Goal: Task Accomplishment & Management: Manage account settings

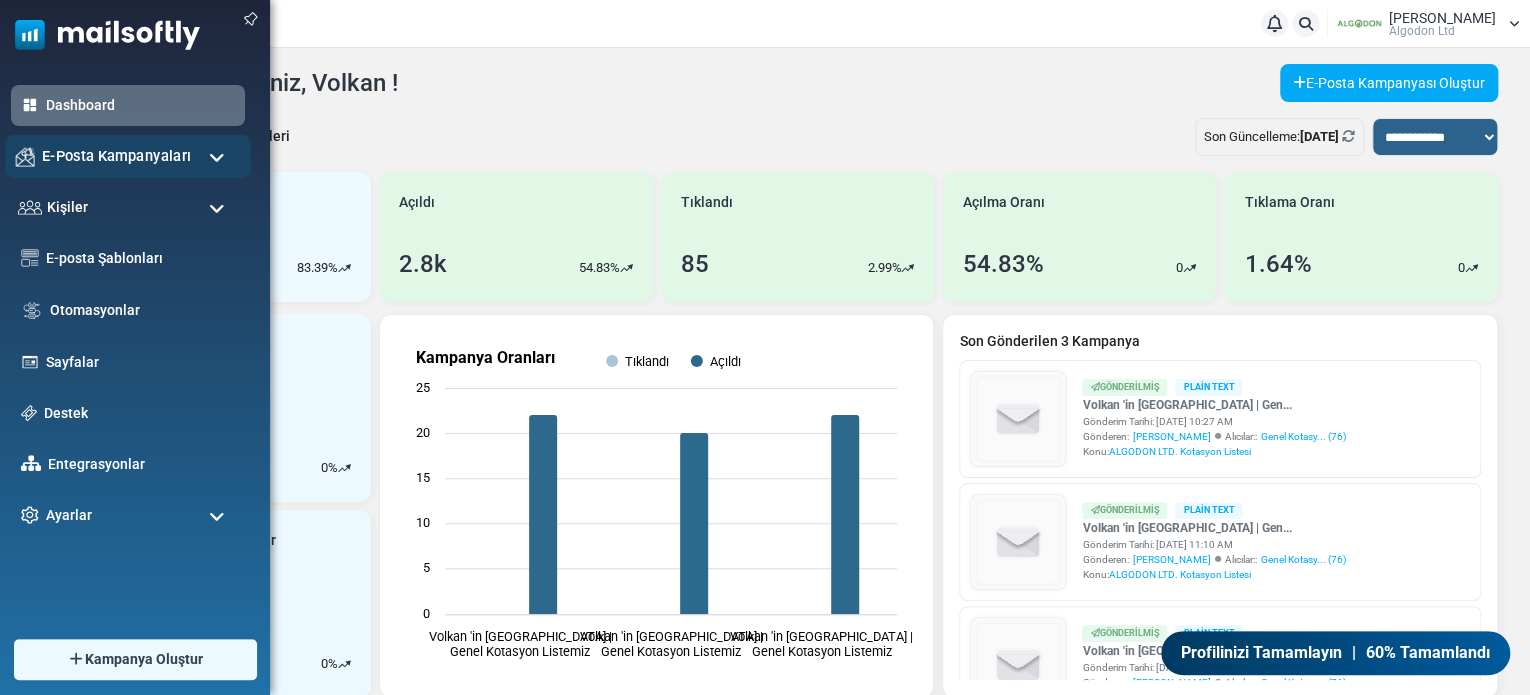
click at [110, 160] on span "E-Posta Kampanyaları" at bounding box center [116, 156] width 149 height 22
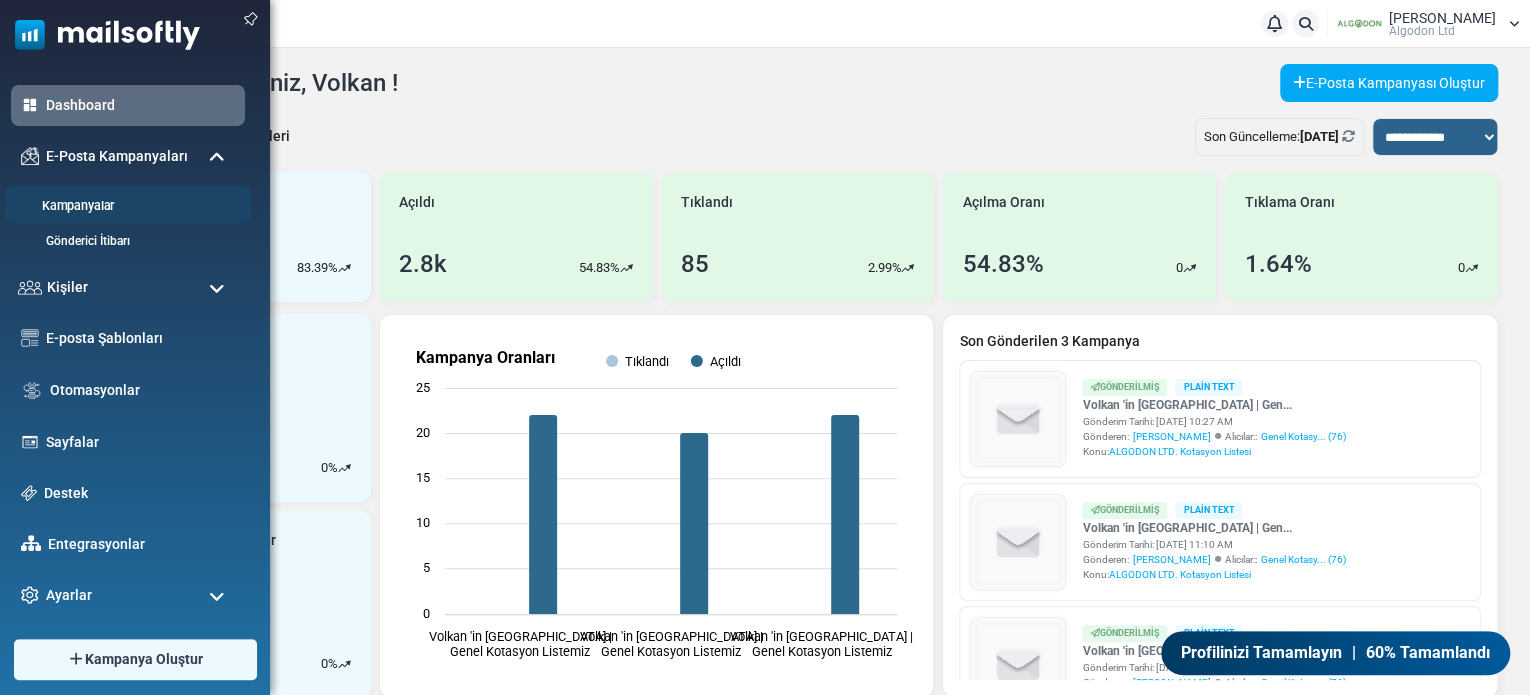
click at [109, 205] on link "Kampanyalar" at bounding box center [125, 206] width 240 height 19
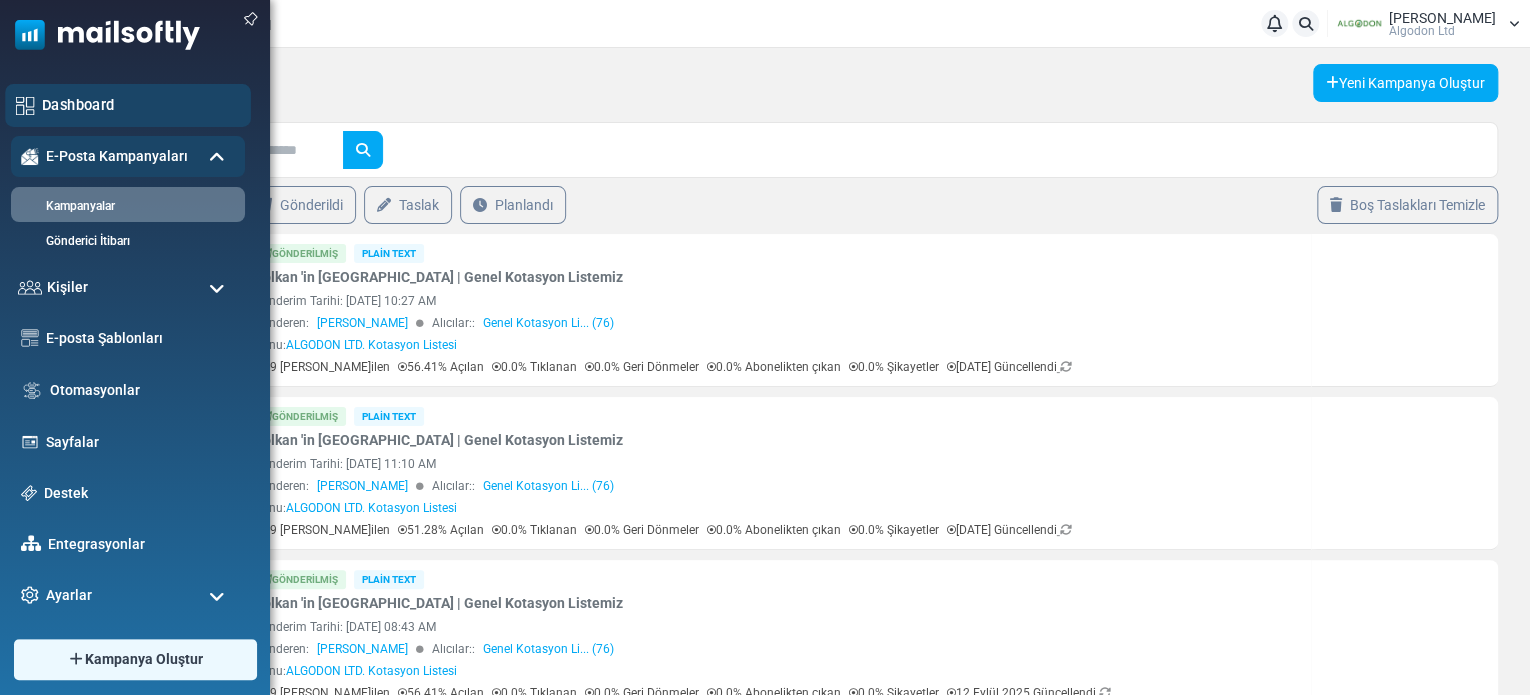
click at [84, 103] on link "Dashboard" at bounding box center [141, 105] width 198 height 22
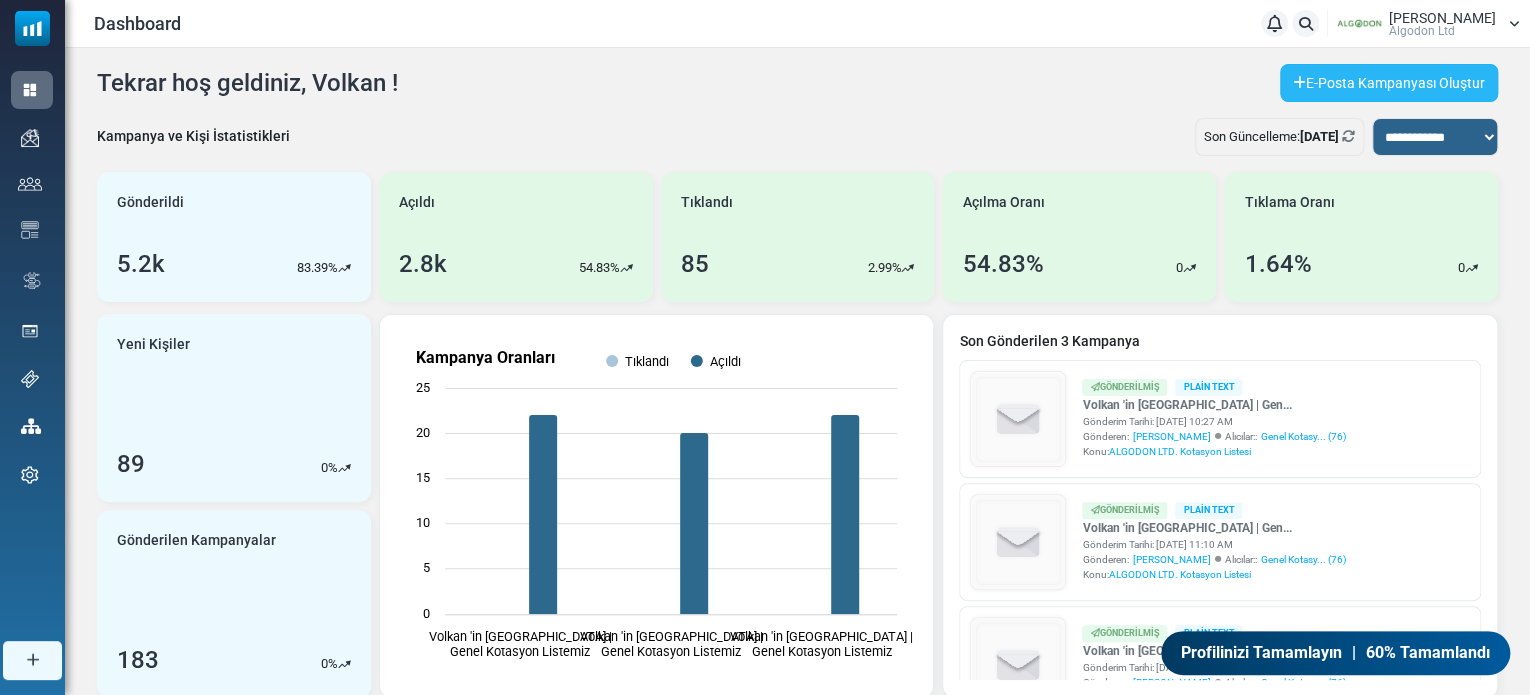
click at [1388, 86] on link "E-Posta Kampanyası Oluştur" at bounding box center [1389, 83] width 218 height 38
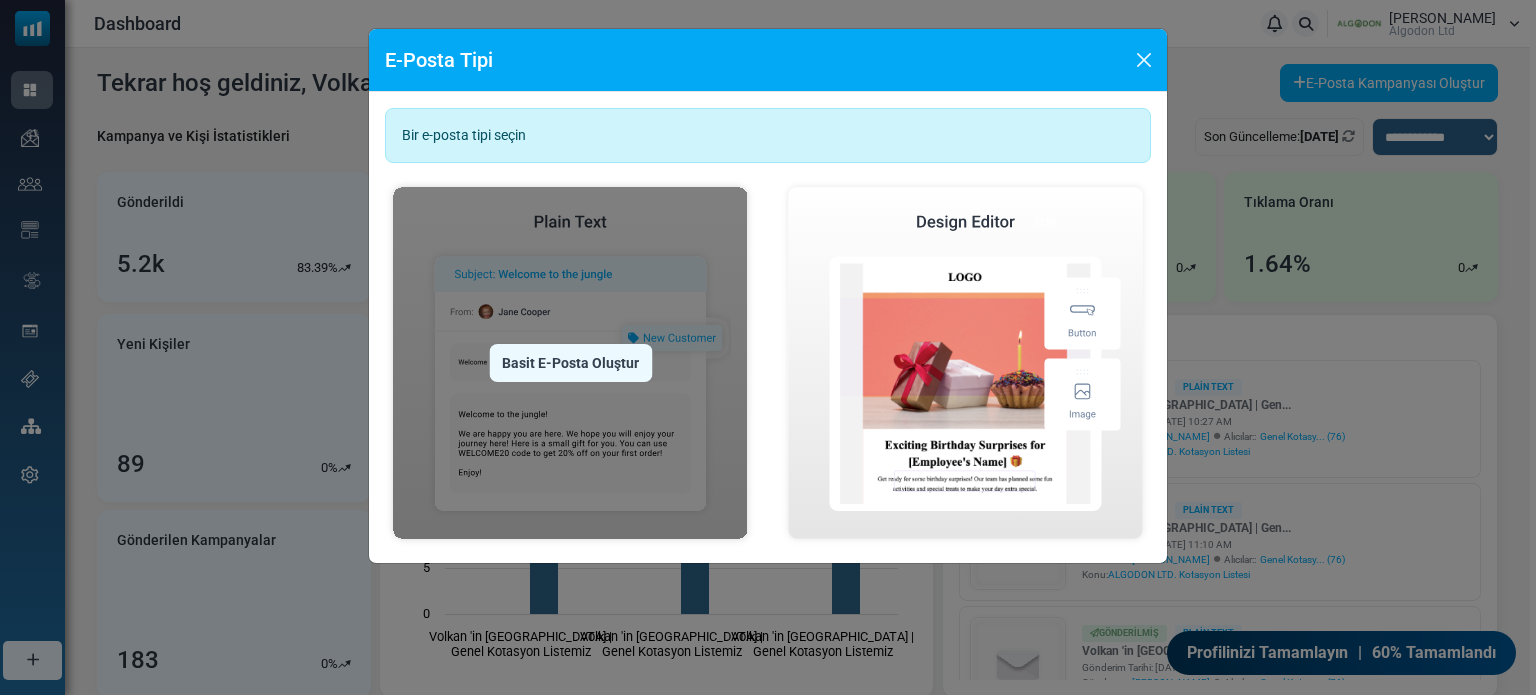
click at [571, 355] on div "Basit E-Posta Oluştur" at bounding box center [570, 363] width 163 height 38
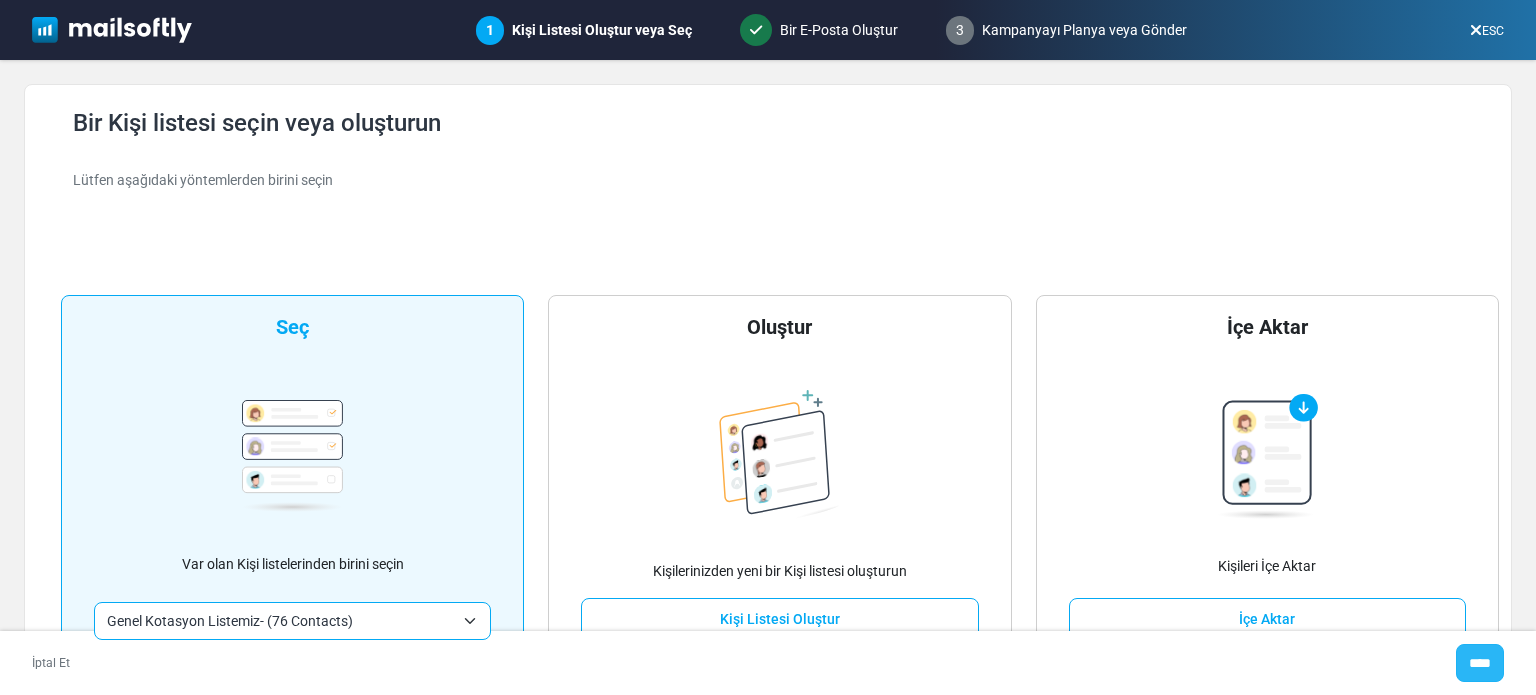
click at [1486, 661] on input "****" at bounding box center [1480, 663] width 48 height 38
type input "*****"
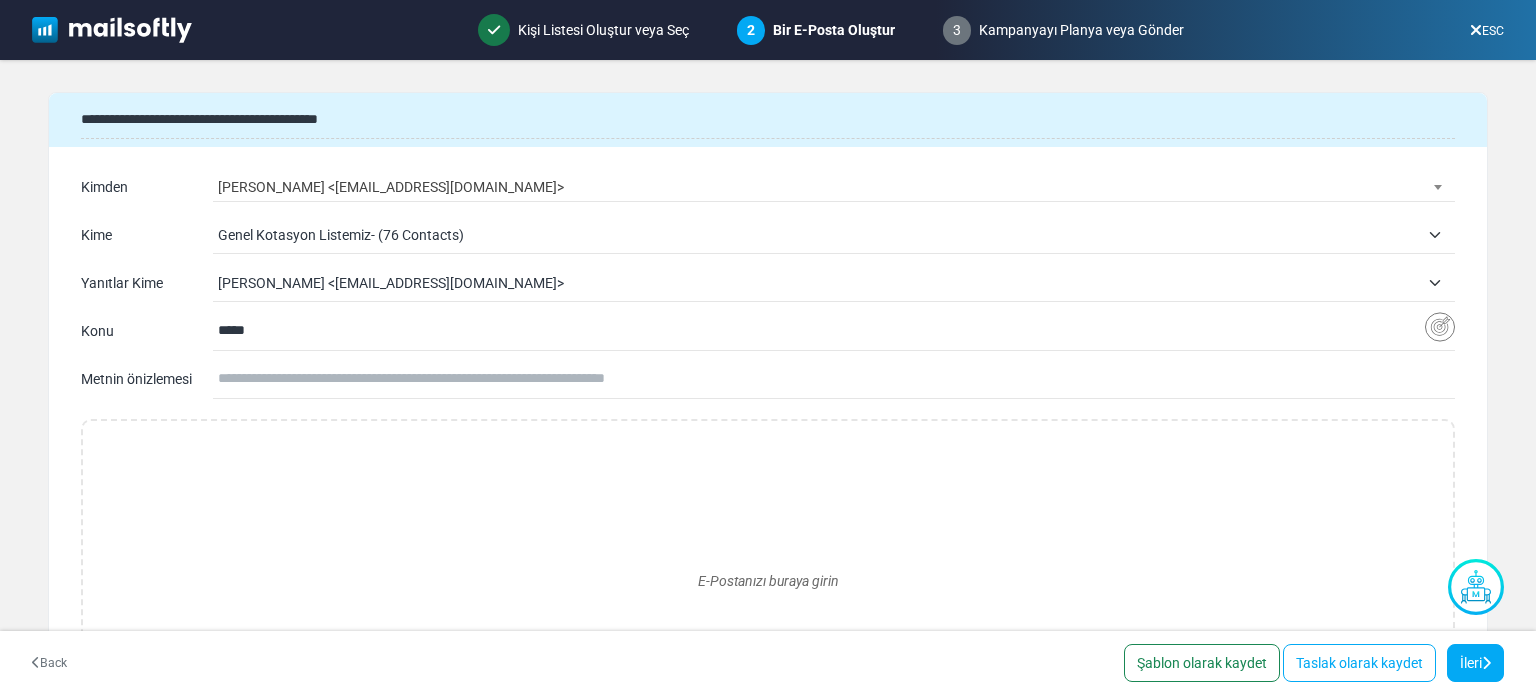
scroll to position [166, 0]
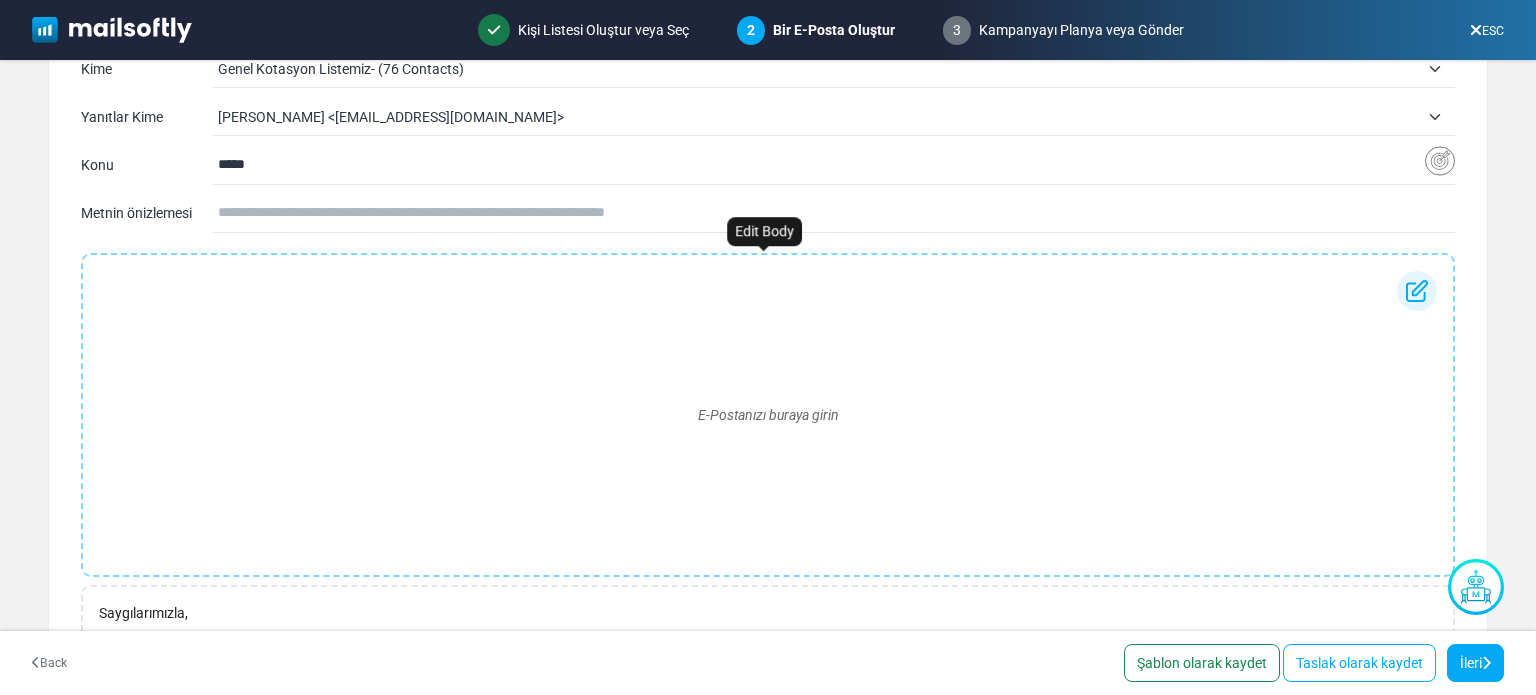
click at [280, 373] on div "E-Postanızı buraya girin" at bounding box center [768, 415] width 1338 height 288
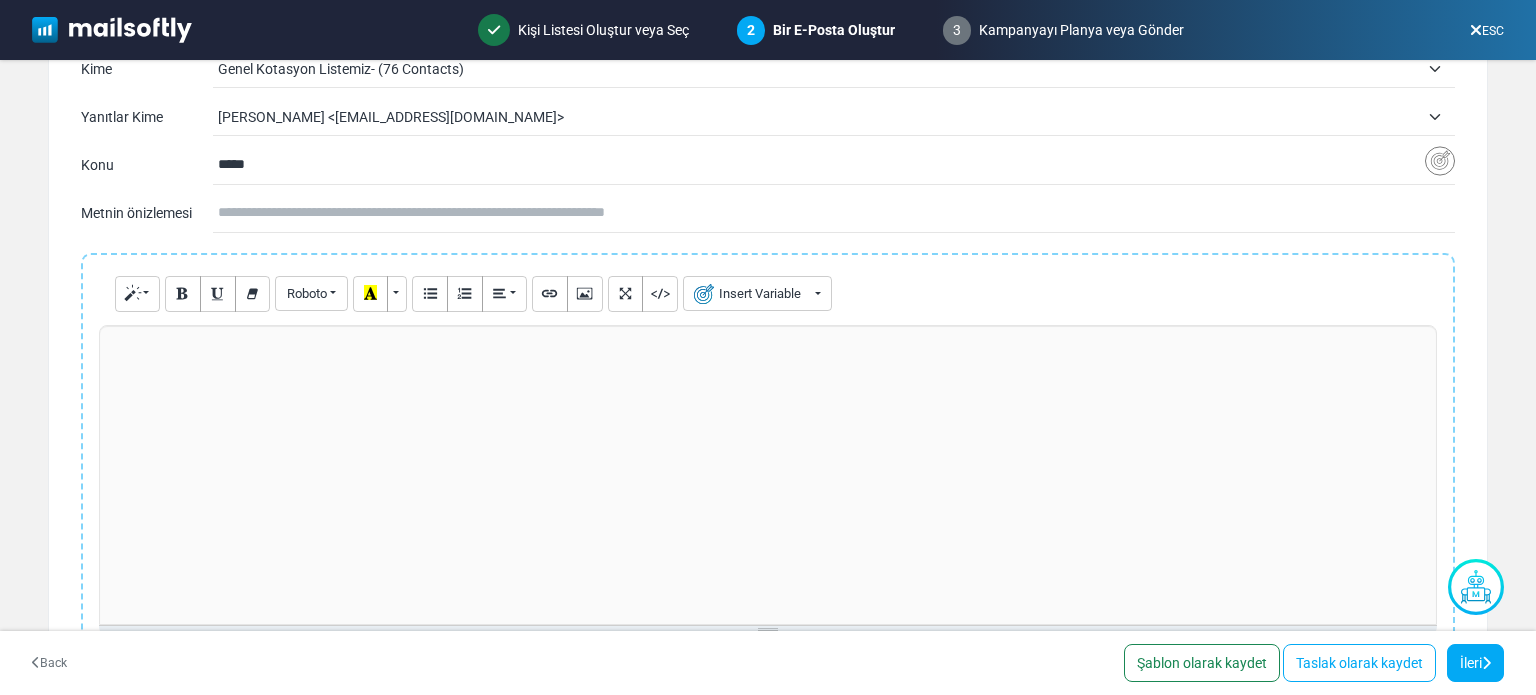
click at [259, 359] on div at bounding box center [768, 475] width 1338 height 300
paste div
click at [152, 389] on span "**********" at bounding box center [261, 388] width 302 height 14
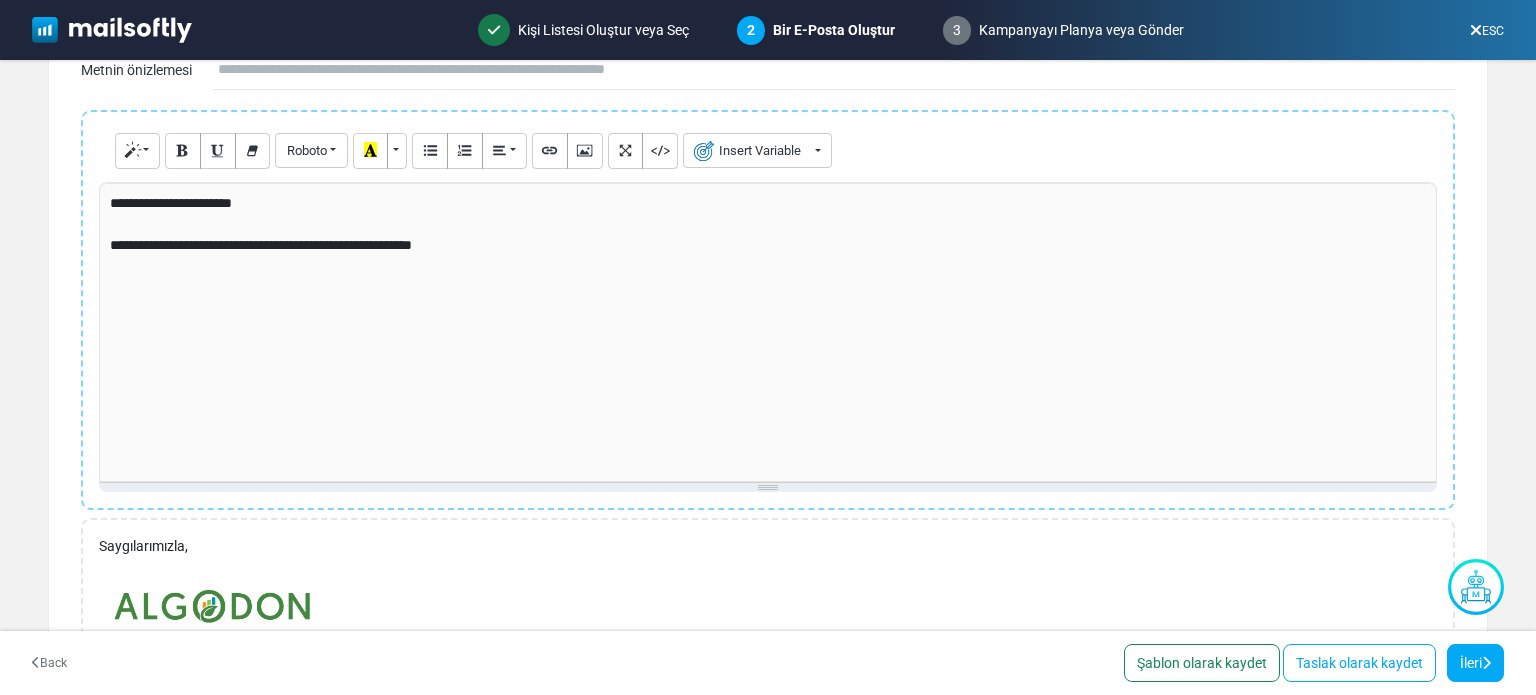
scroll to position [333, 0]
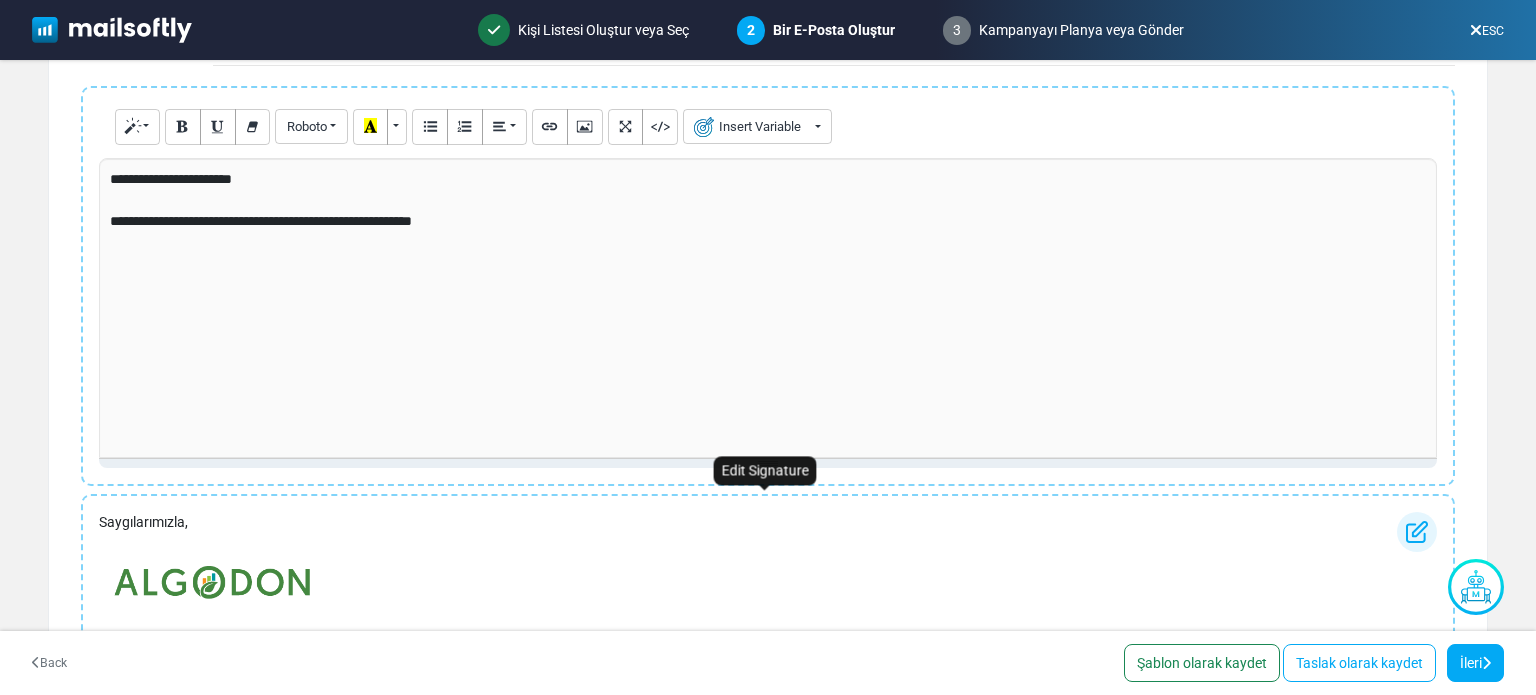
click at [100, 519] on p "Saygılarımızla," at bounding box center [212, 522] width 226 height 21
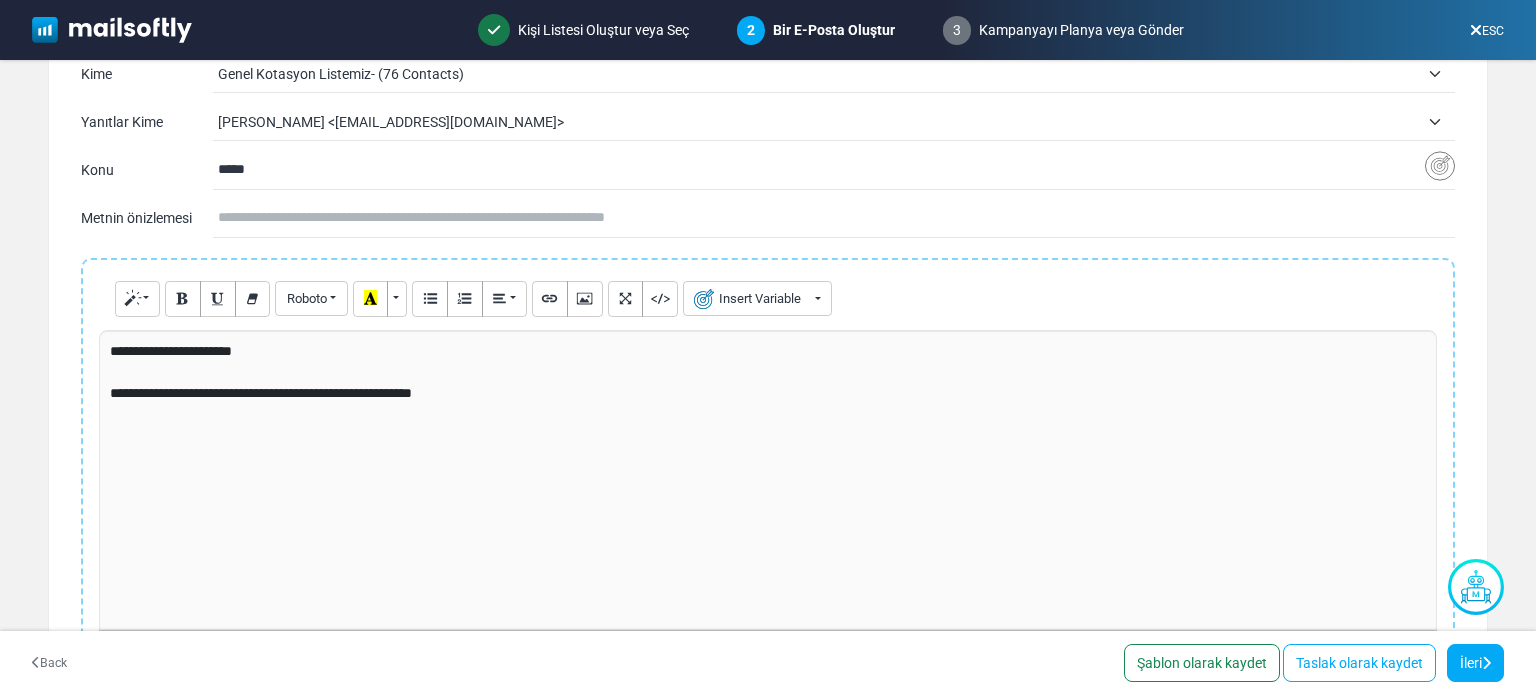
scroll to position [0, 0]
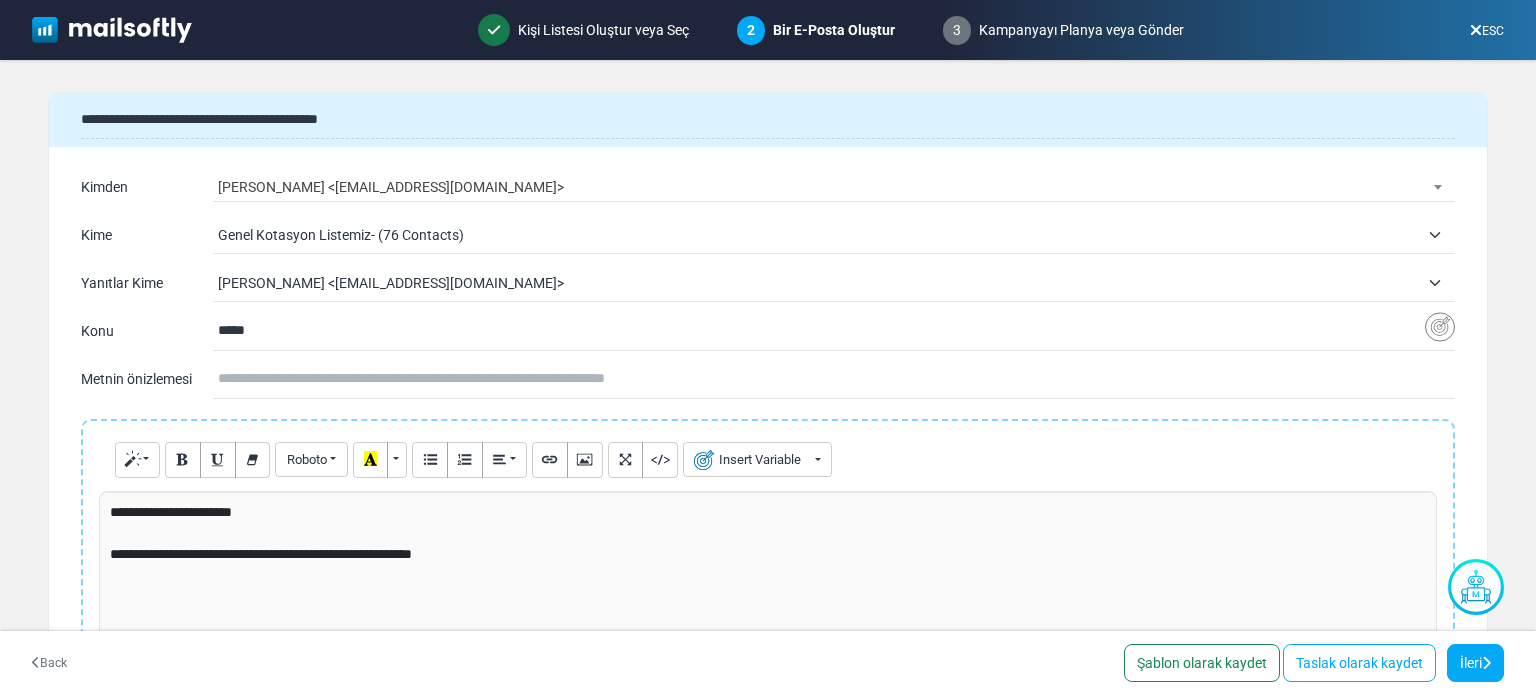
click at [294, 376] on input "text" at bounding box center [836, 379] width 1237 height 38
type input "**********"
click at [272, 317] on input "*****" at bounding box center [821, 331] width 1207 height 38
paste input "**********"
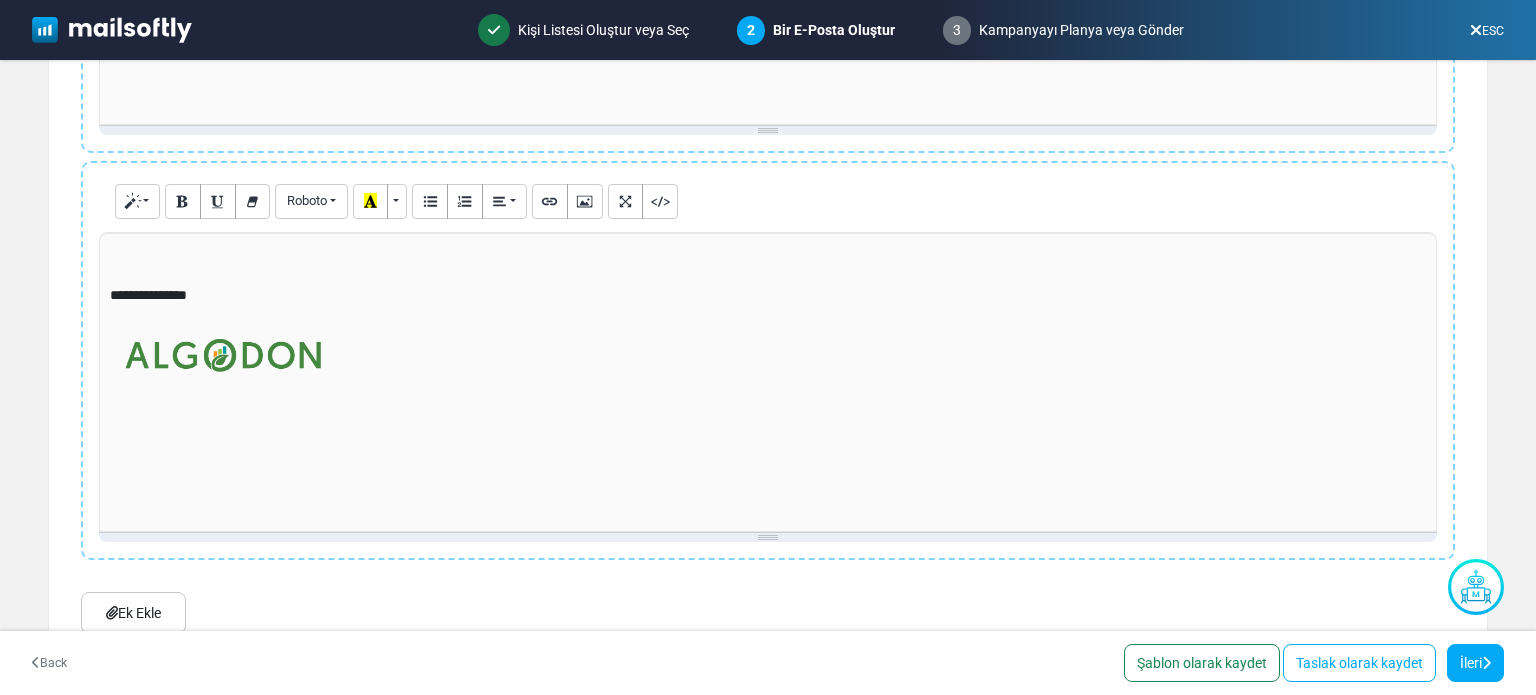
scroll to position [729, 0]
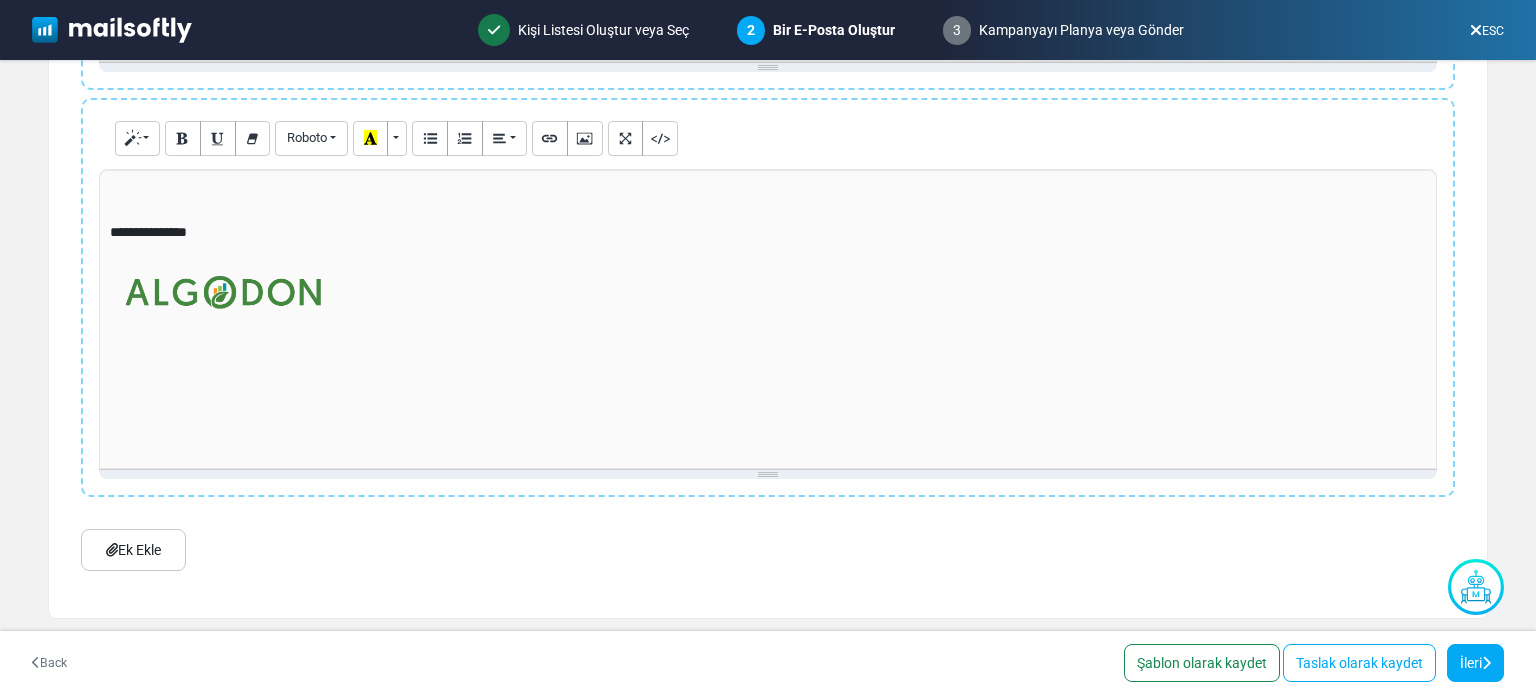
type input "**********"
click at [167, 541] on link "Ek Ekle" at bounding box center [133, 550] width 105 height 42
click at [1470, 655] on link "İleri" at bounding box center [1475, 663] width 57 height 38
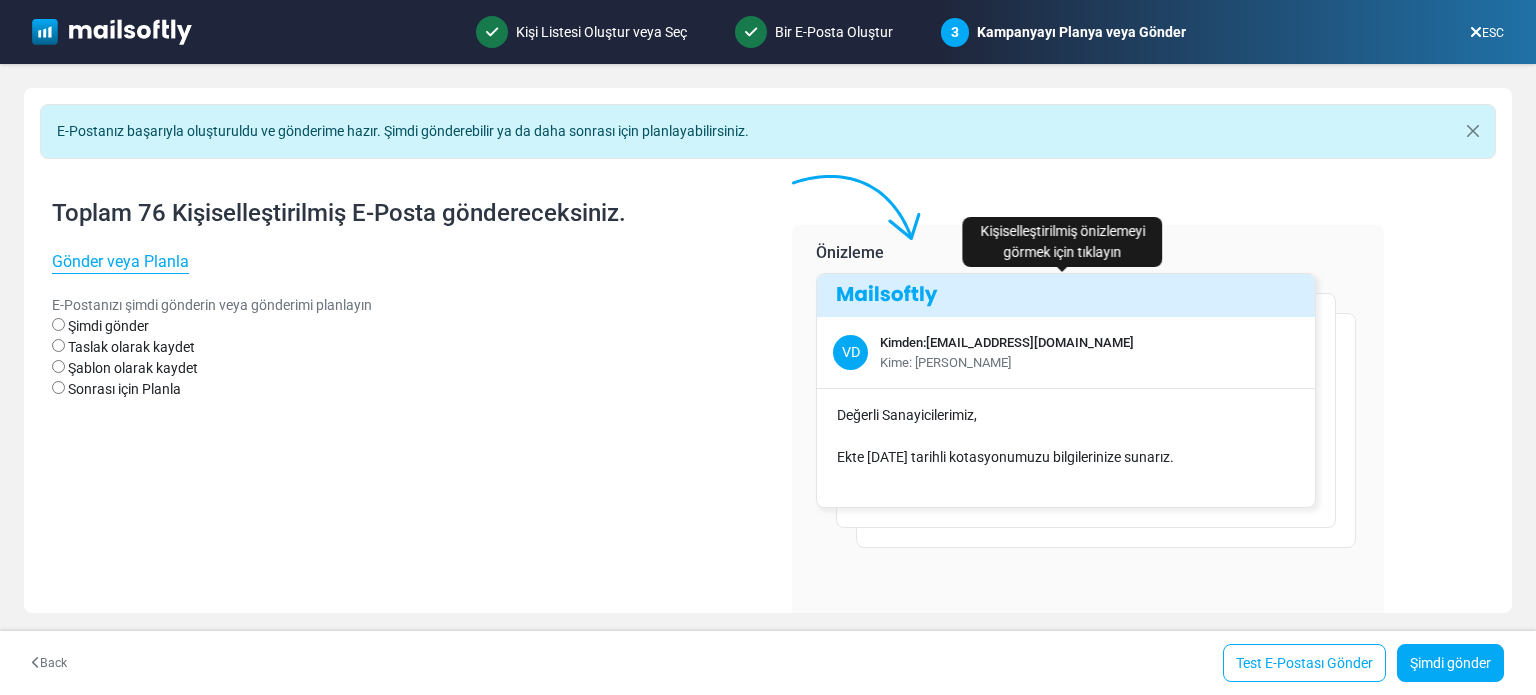
select select "**********"
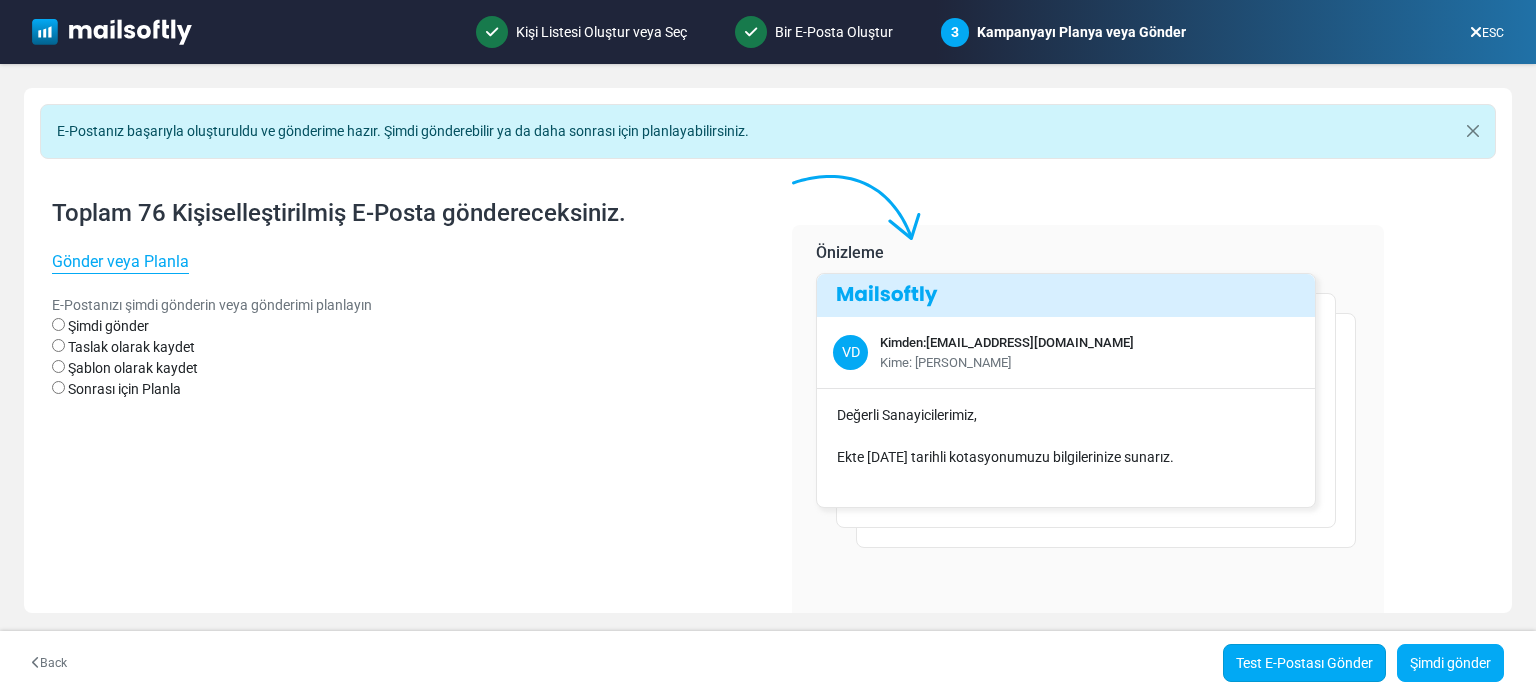
click at [1297, 666] on link "Test E-Postası Gönder" at bounding box center [1304, 663] width 163 height 38
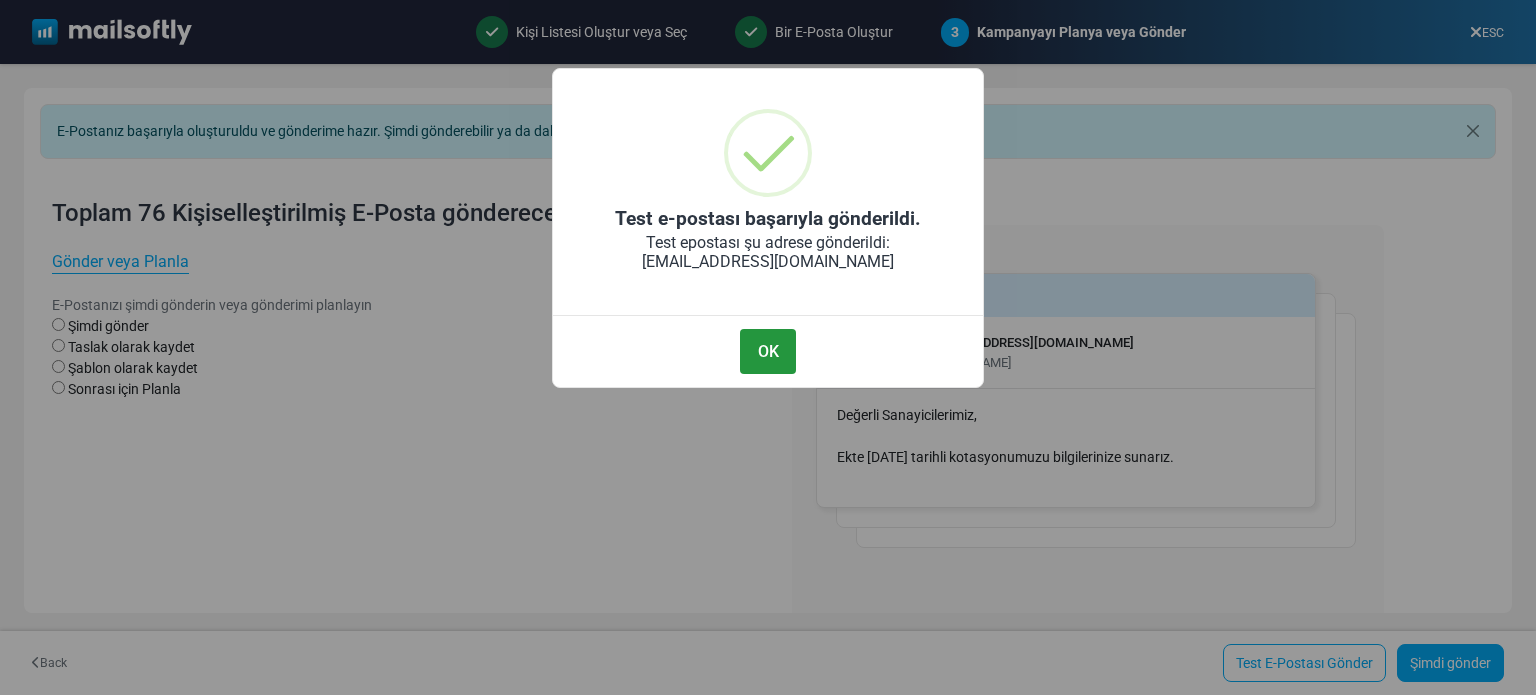
click at [753, 365] on button "OK" at bounding box center [768, 351] width 56 height 45
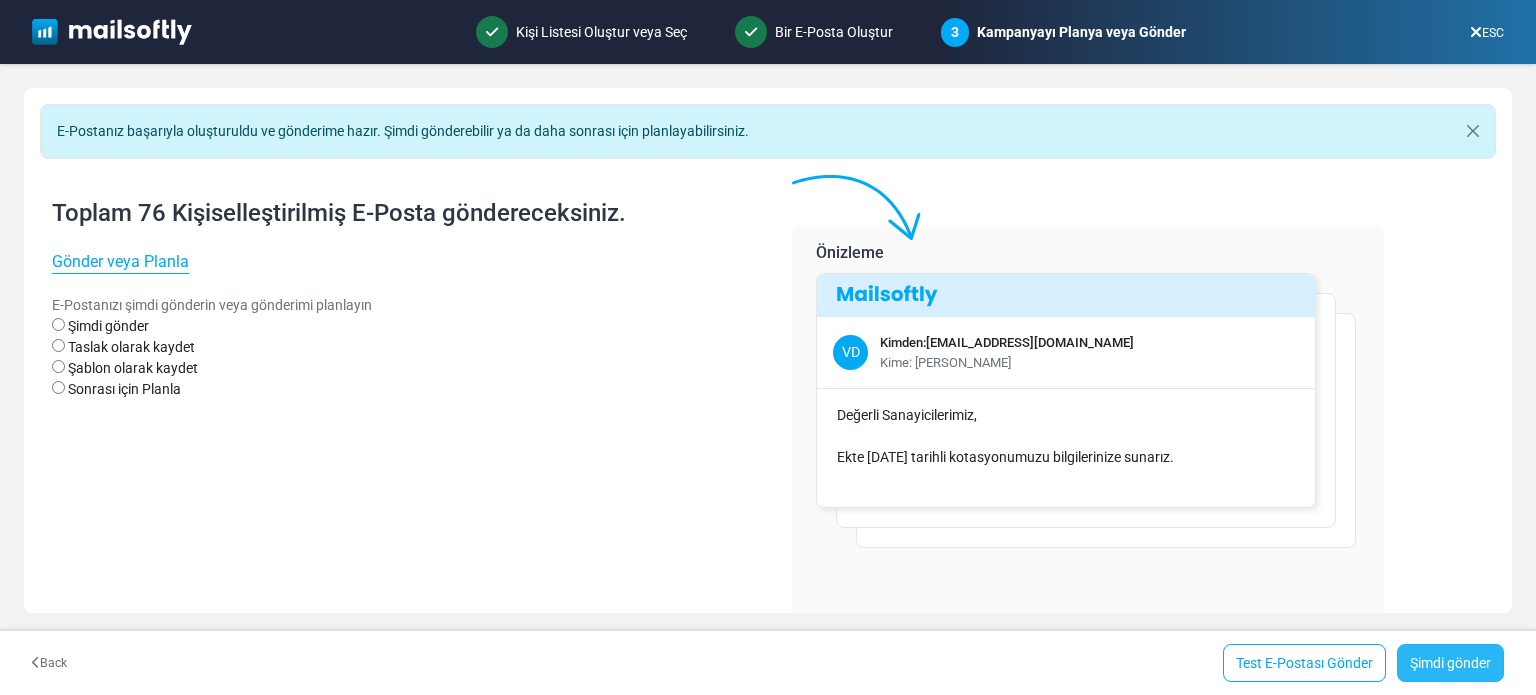
click at [1452, 665] on link "Şimdi gönder" at bounding box center [1450, 663] width 107 height 38
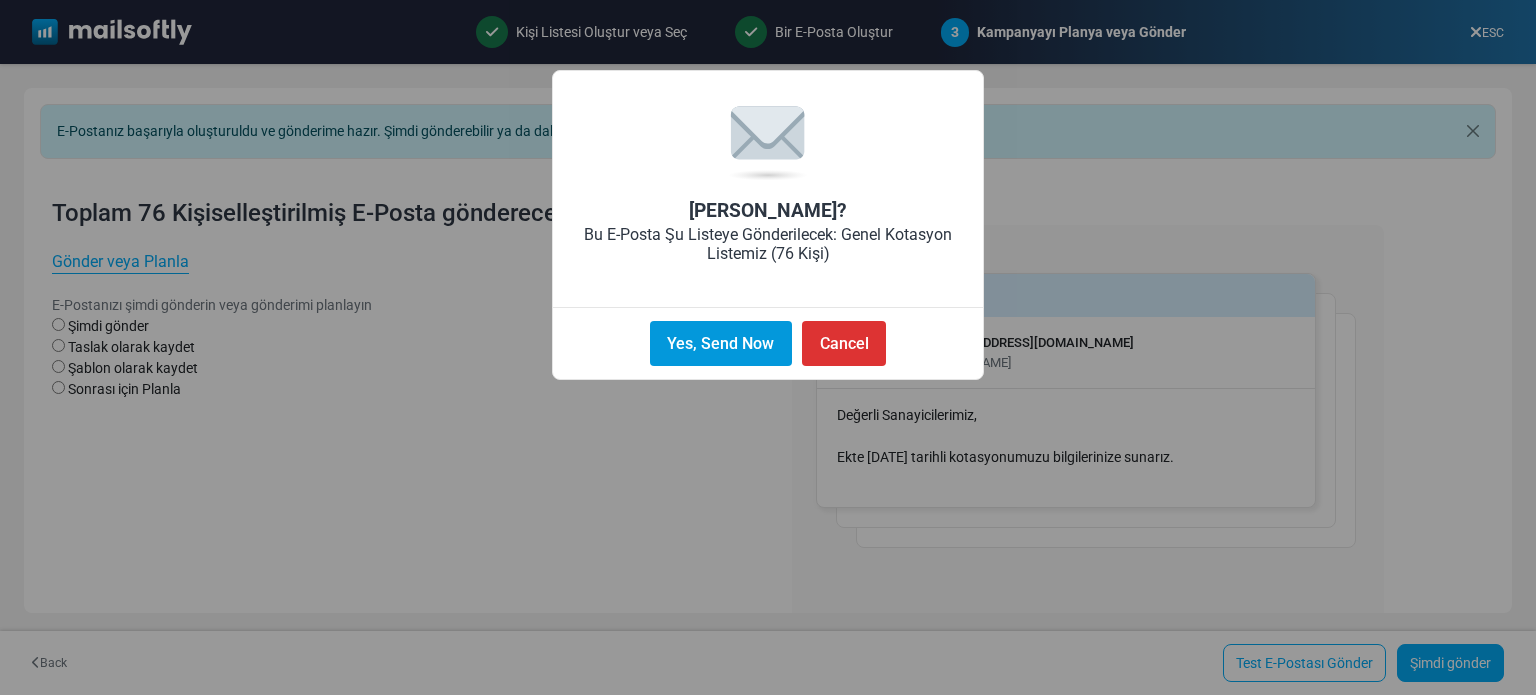
click at [724, 344] on button "Yes, Send Now" at bounding box center [721, 343] width 142 height 45
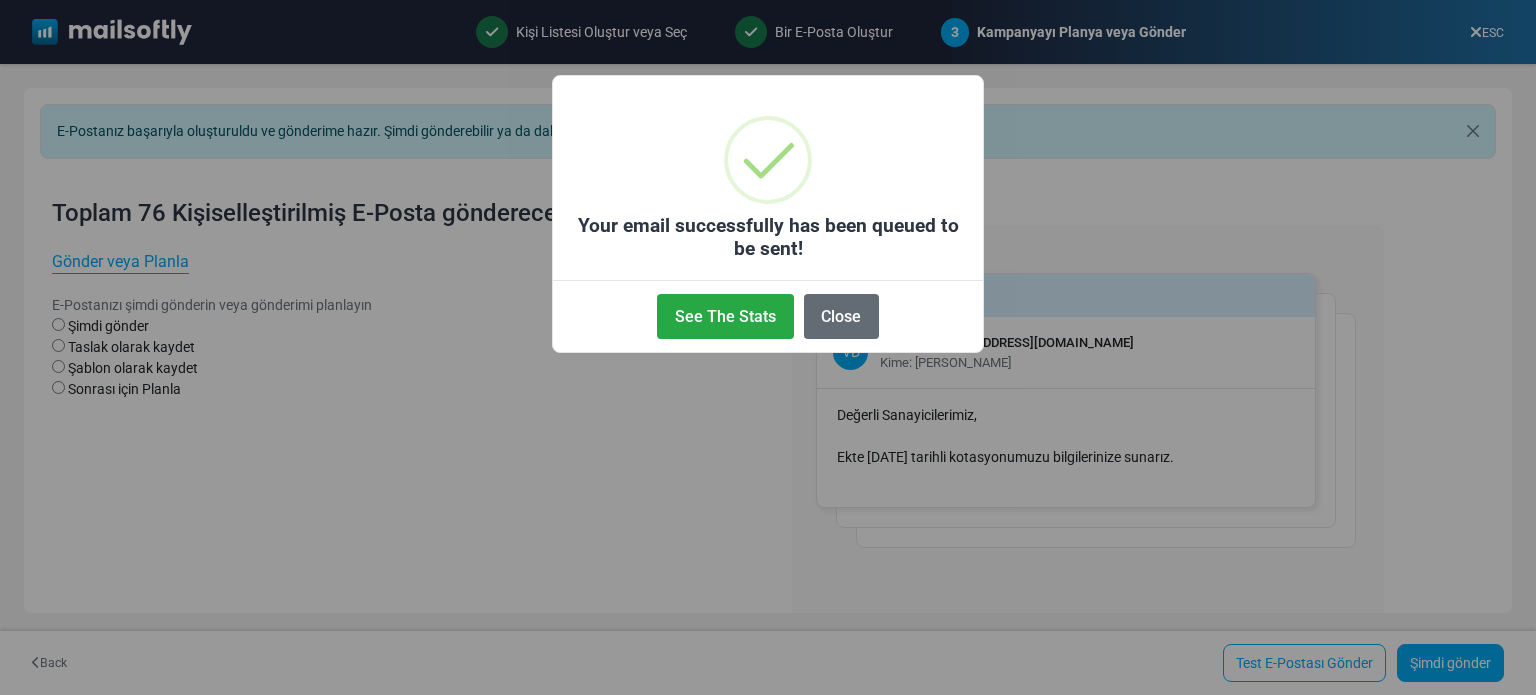
click at [846, 331] on button "Close" at bounding box center [841, 316] width 75 height 45
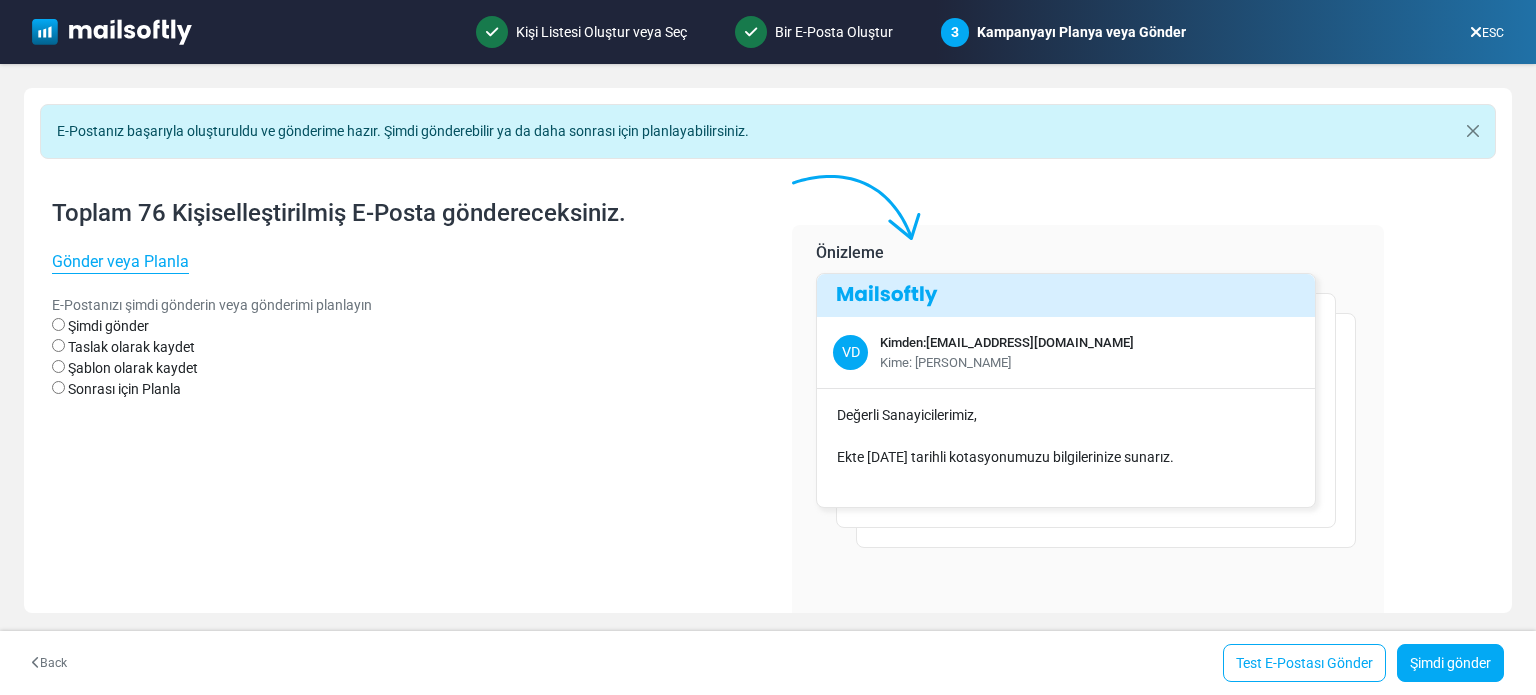
select select "**********"
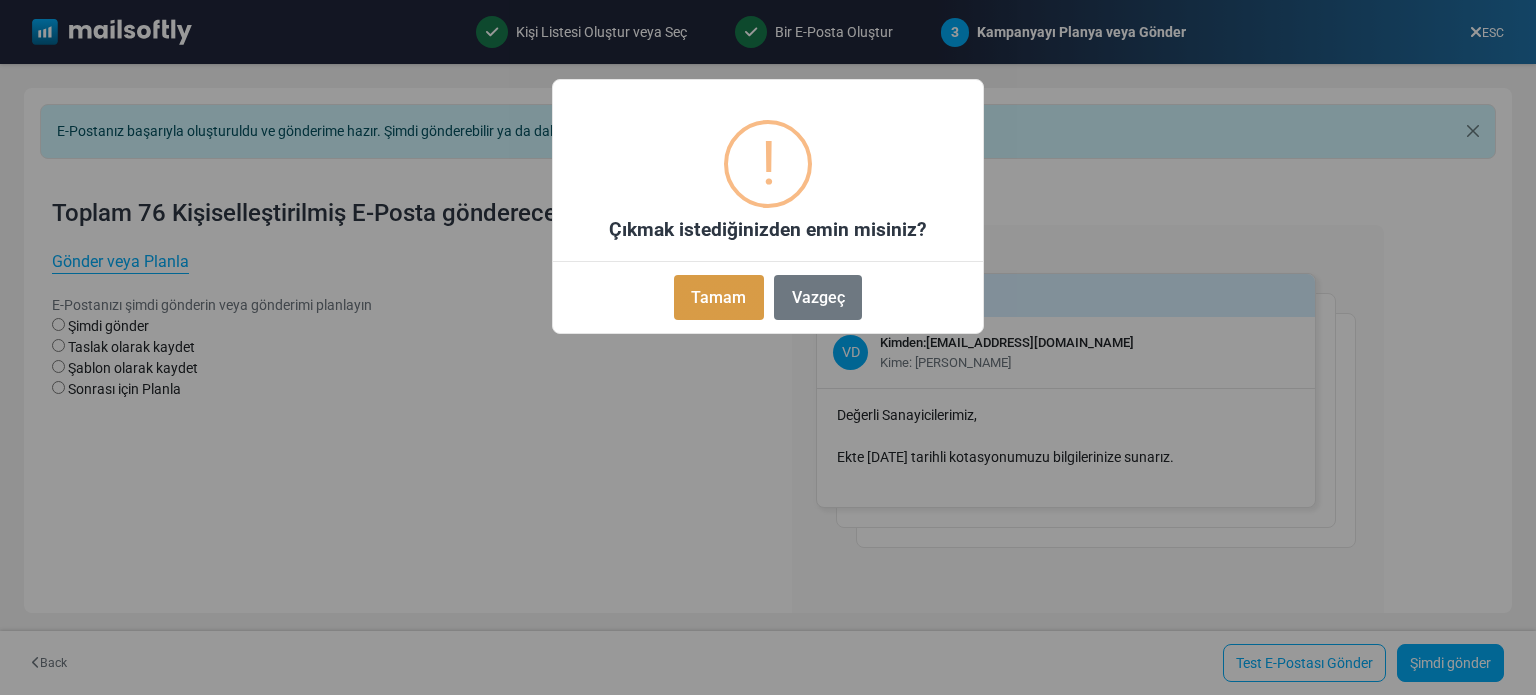
click at [748, 280] on button "Tamam" at bounding box center [719, 297] width 90 height 45
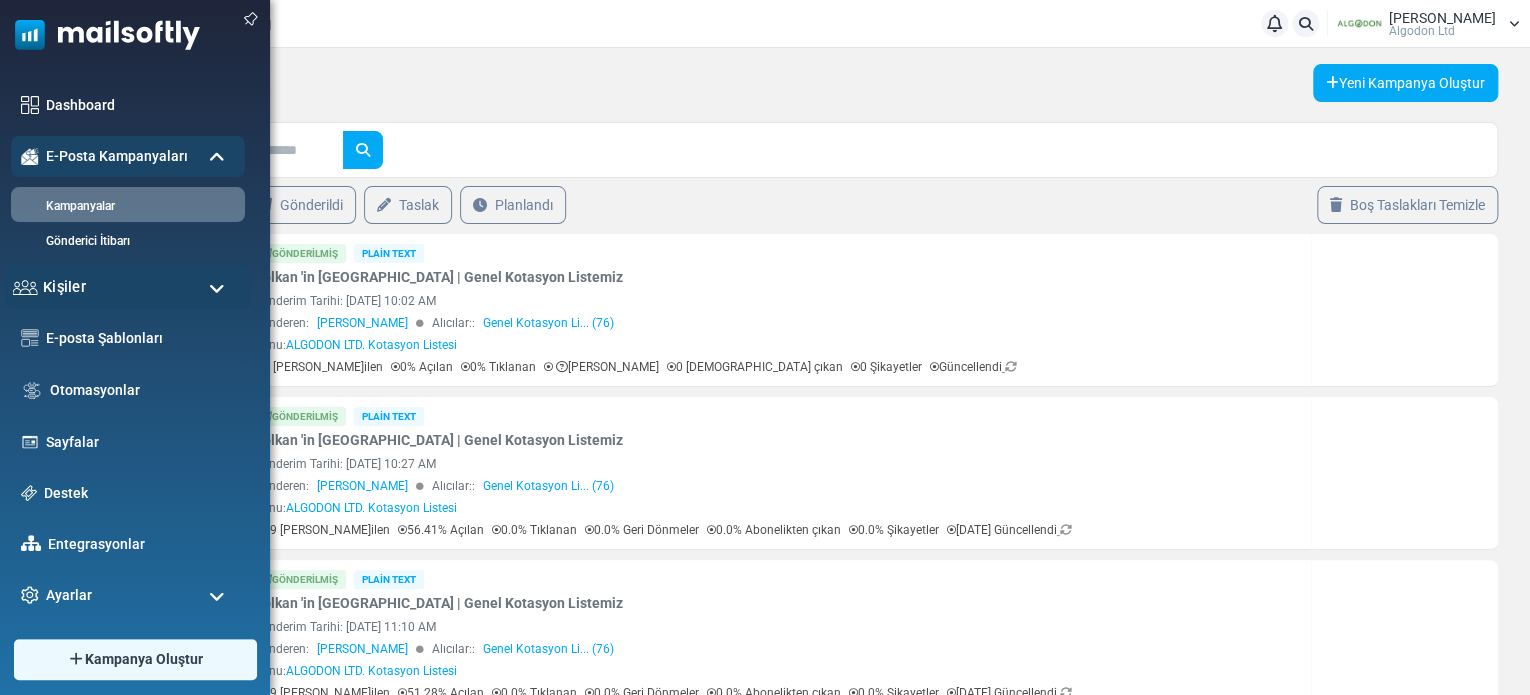
click at [95, 280] on div "Kişiler" at bounding box center [128, 287] width 246 height 43
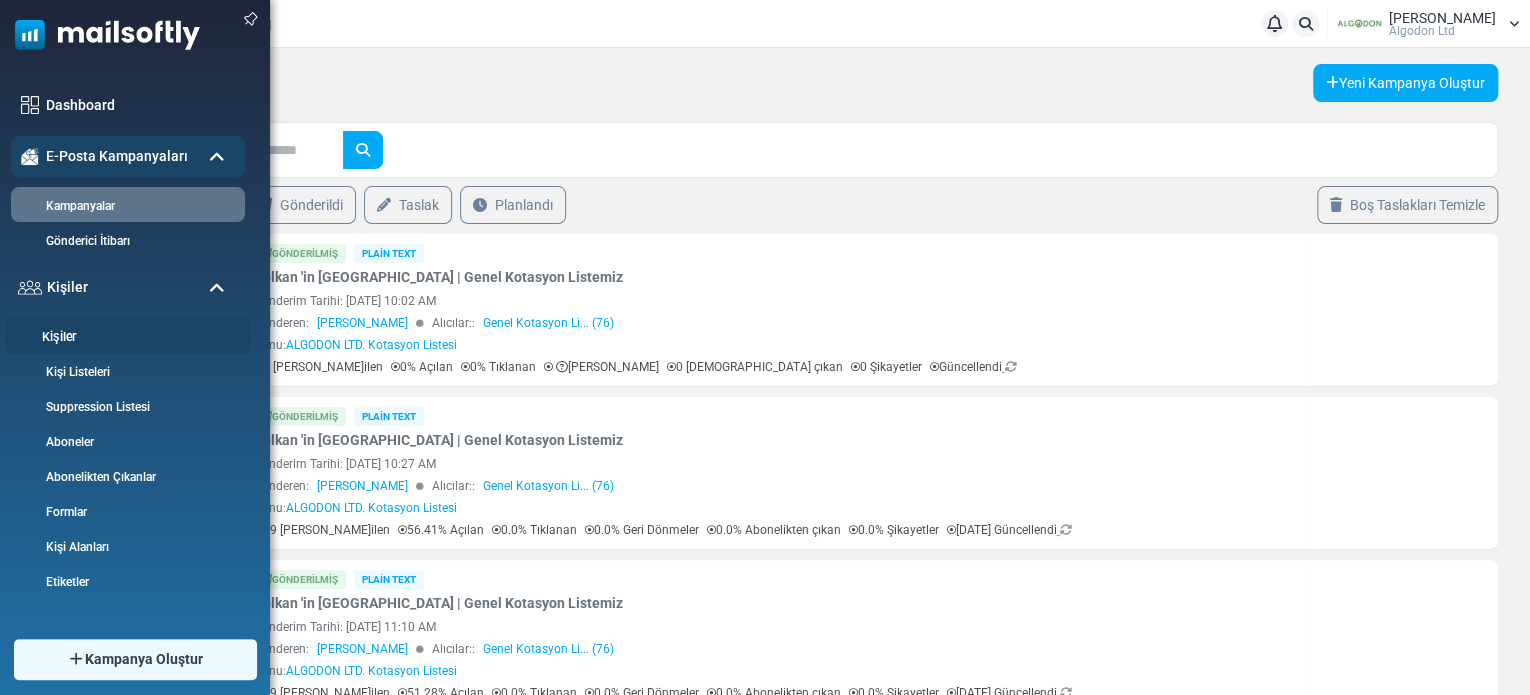
click at [88, 338] on link "Kişiler" at bounding box center [125, 337] width 240 height 19
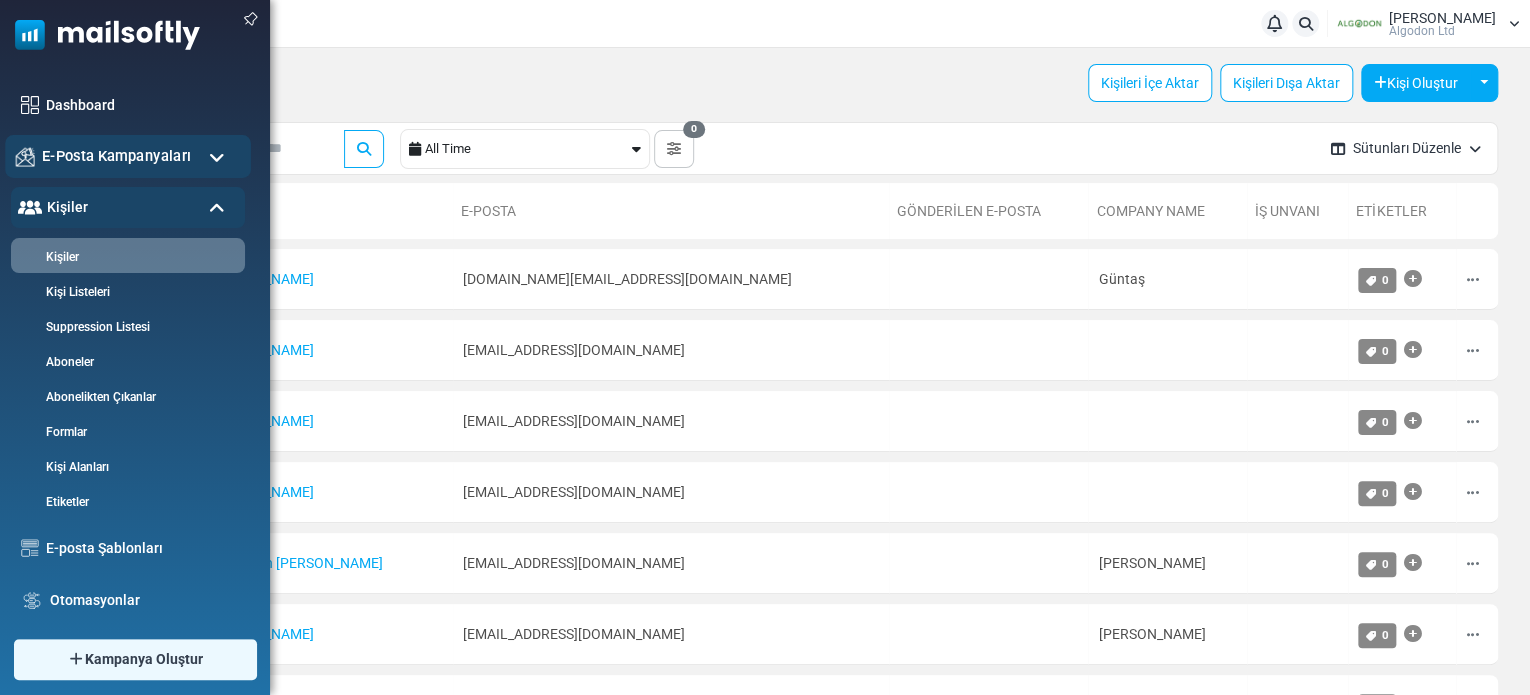
click at [116, 151] on span "E-Posta Kampanyaları" at bounding box center [116, 156] width 149 height 22
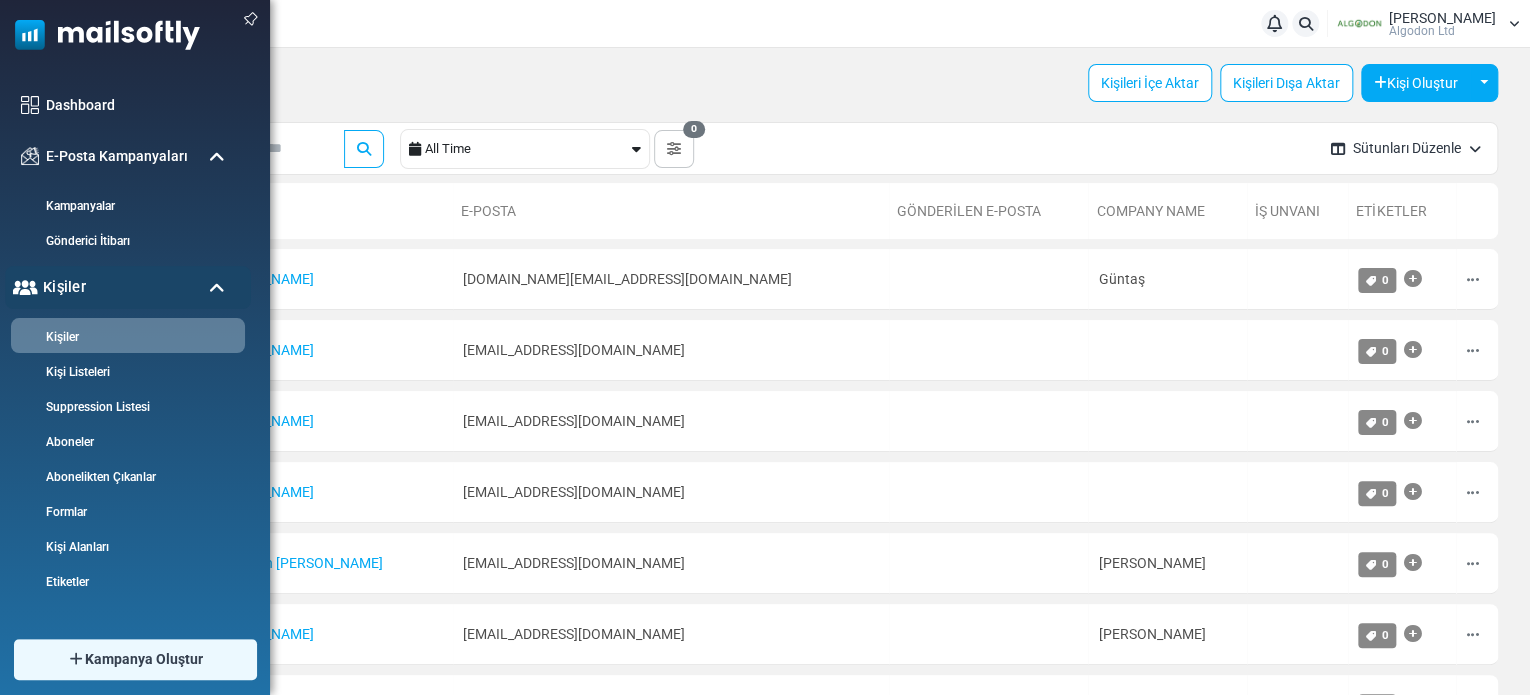
click at [86, 294] on div "Kişiler" at bounding box center [128, 287] width 246 height 43
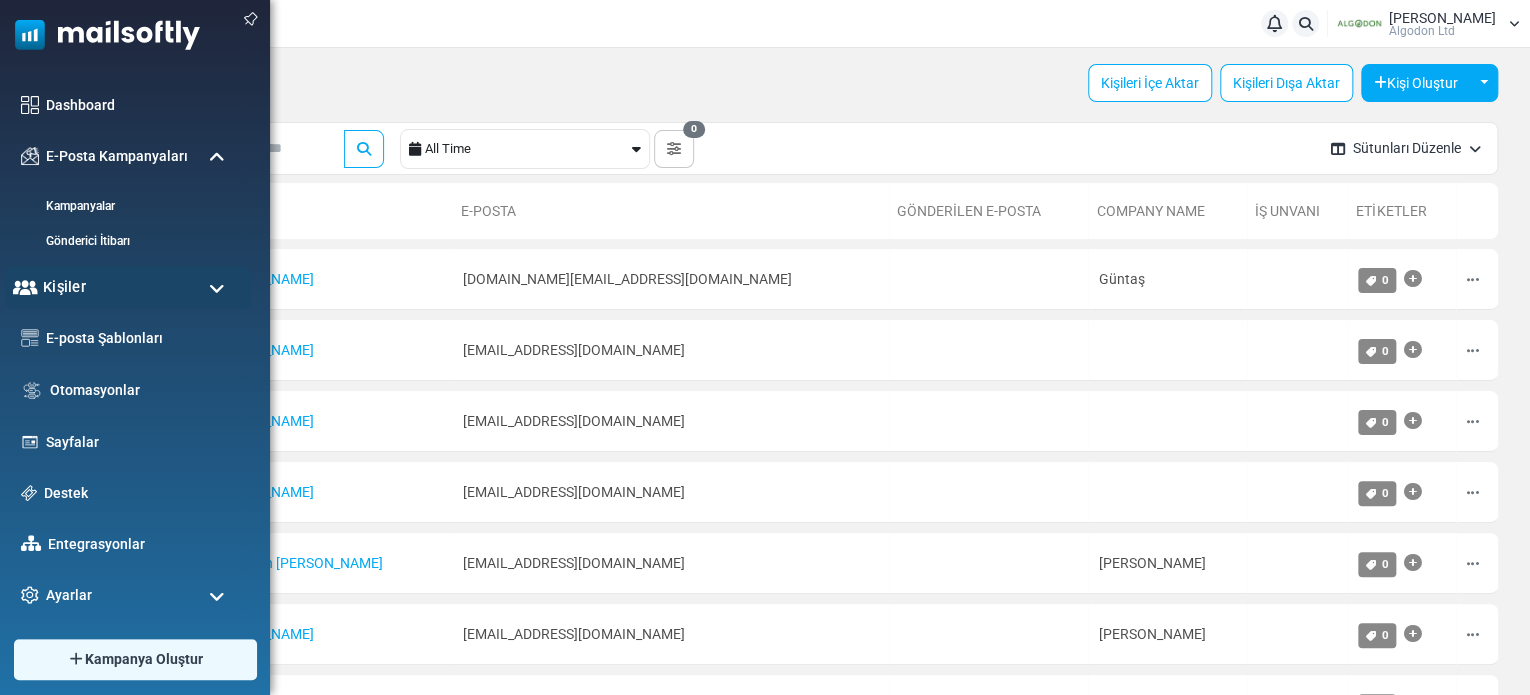
click at [86, 294] on div "Kişiler" at bounding box center [128, 287] width 246 height 43
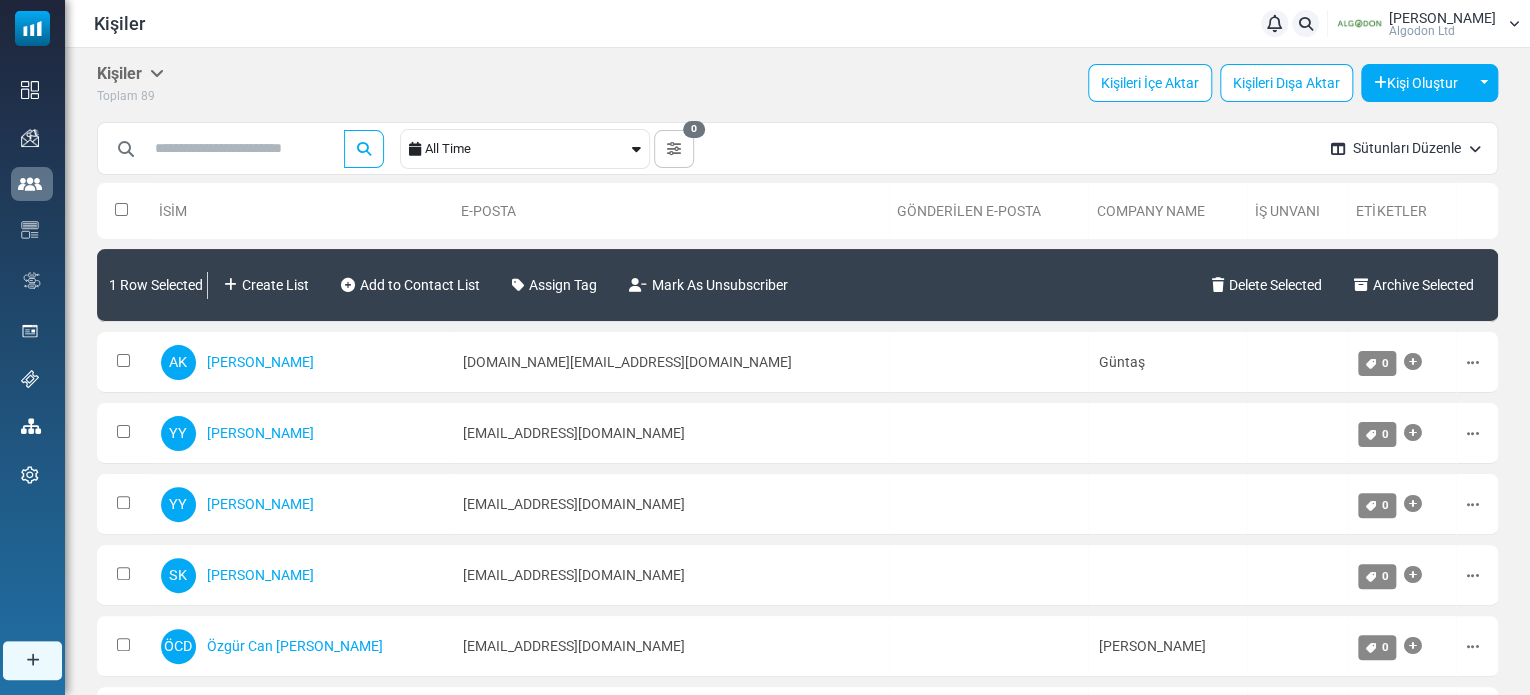
click at [647, 147] on div "All Time" at bounding box center [525, 149] width 250 height 40
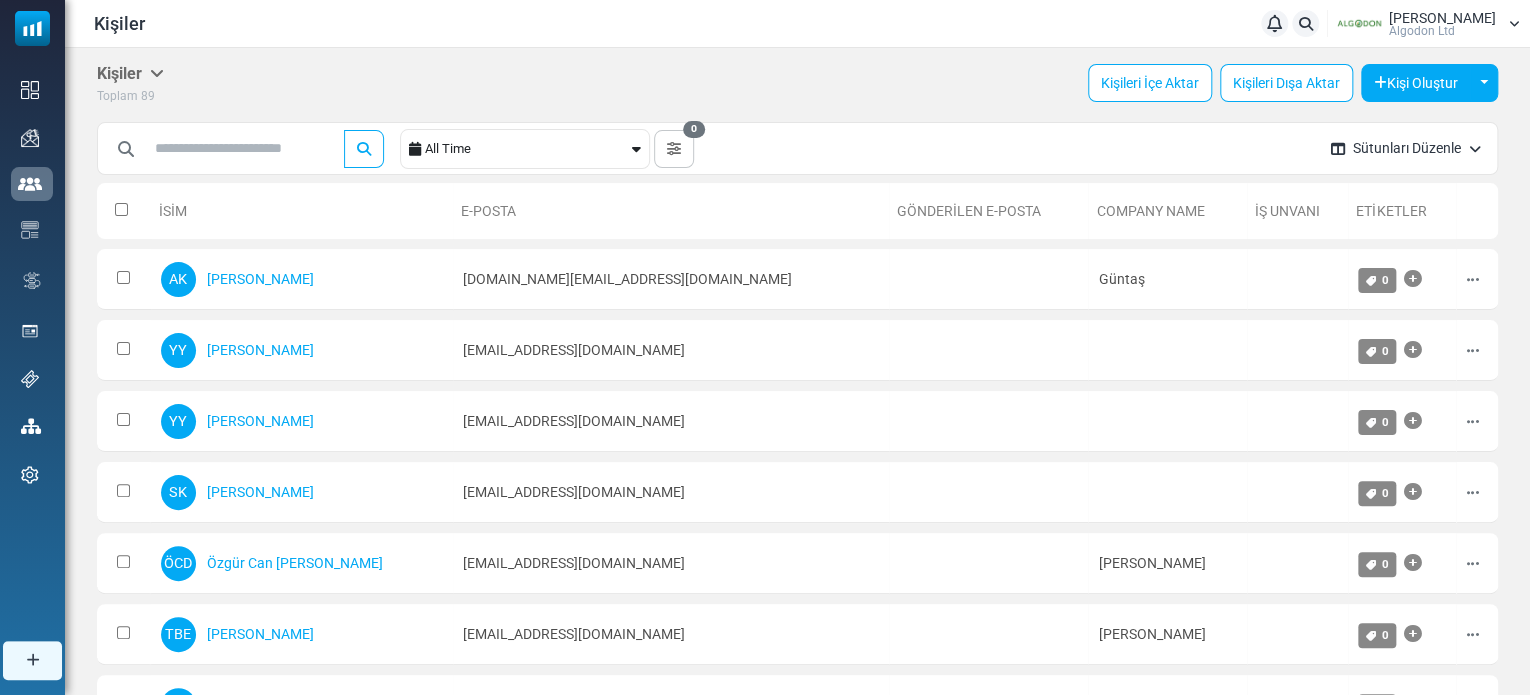
click at [599, 153] on div "All Time" at bounding box center [526, 149] width 203 height 38
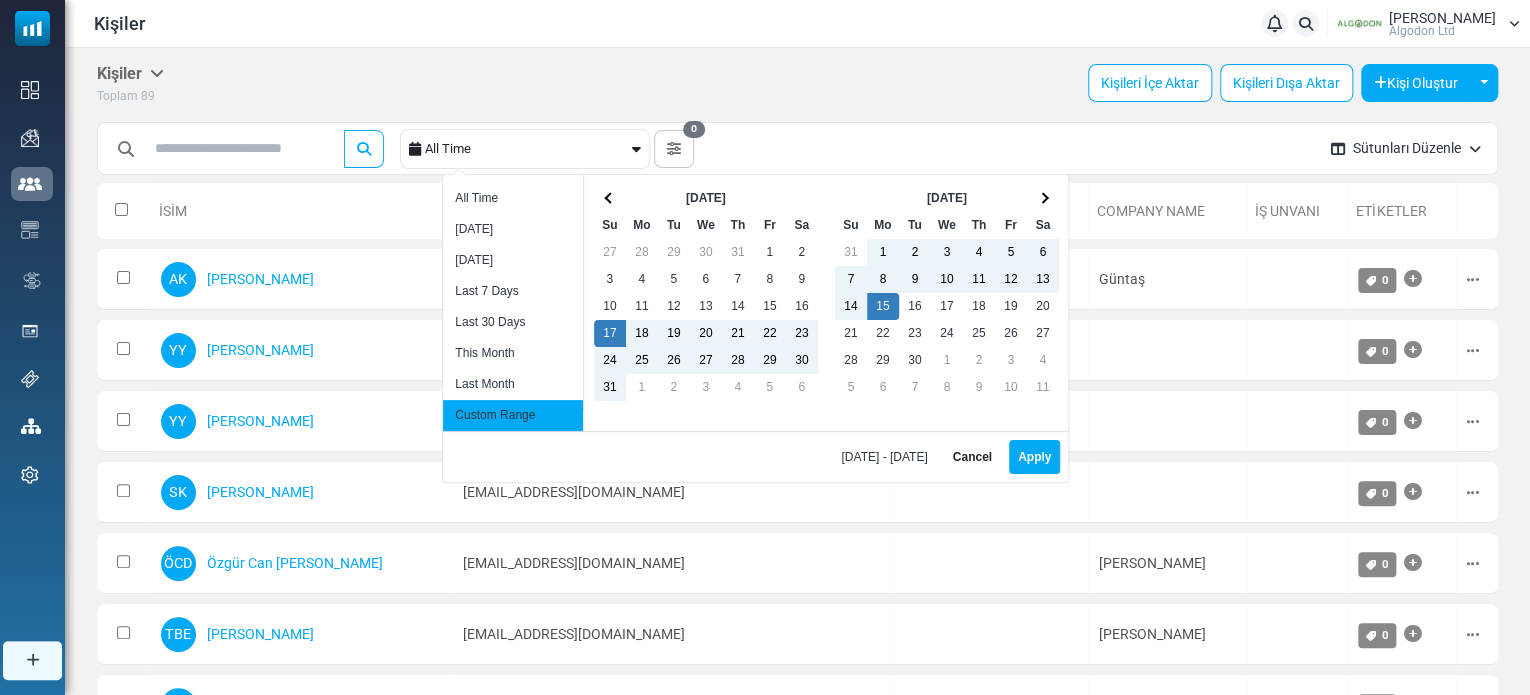
click at [599, 153] on div "All Time" at bounding box center [526, 149] width 203 height 38
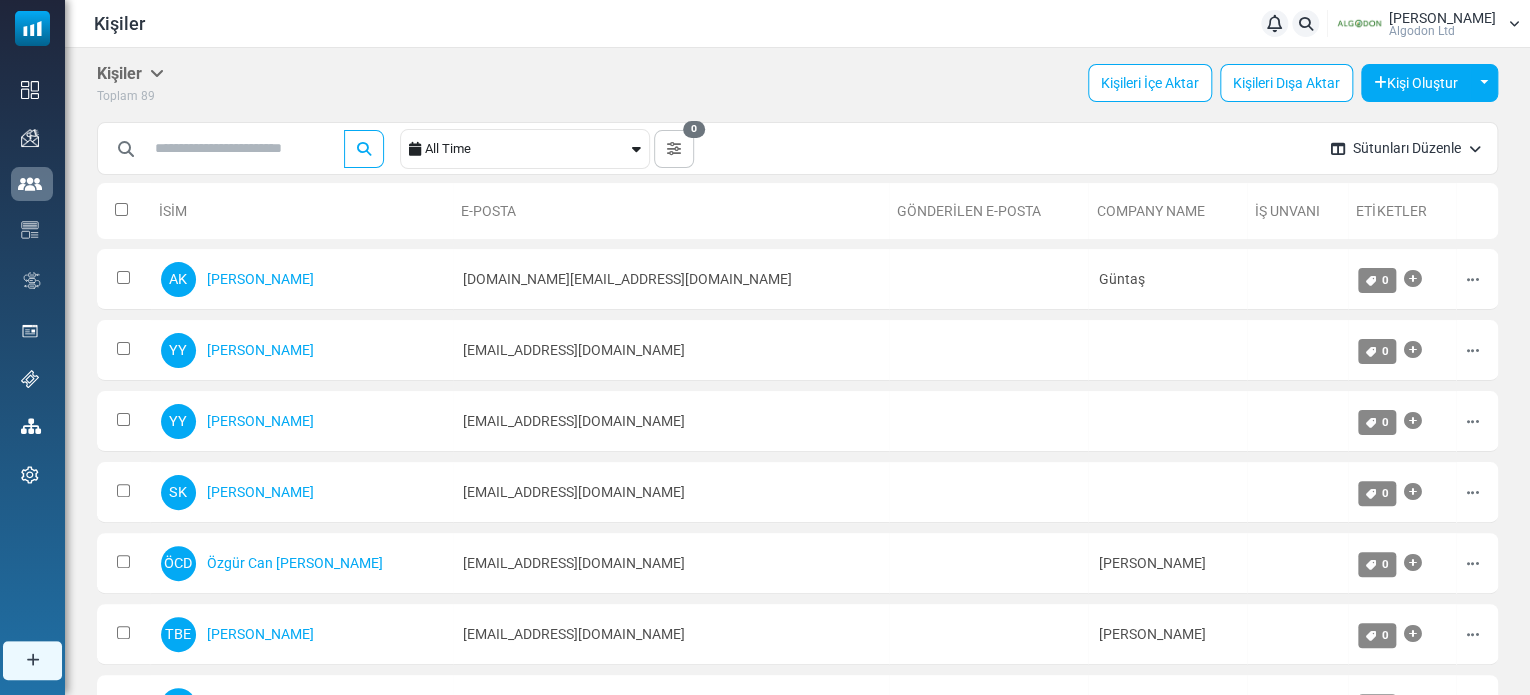
click at [164, 76] on icon at bounding box center [157, 73] width 14 height 16
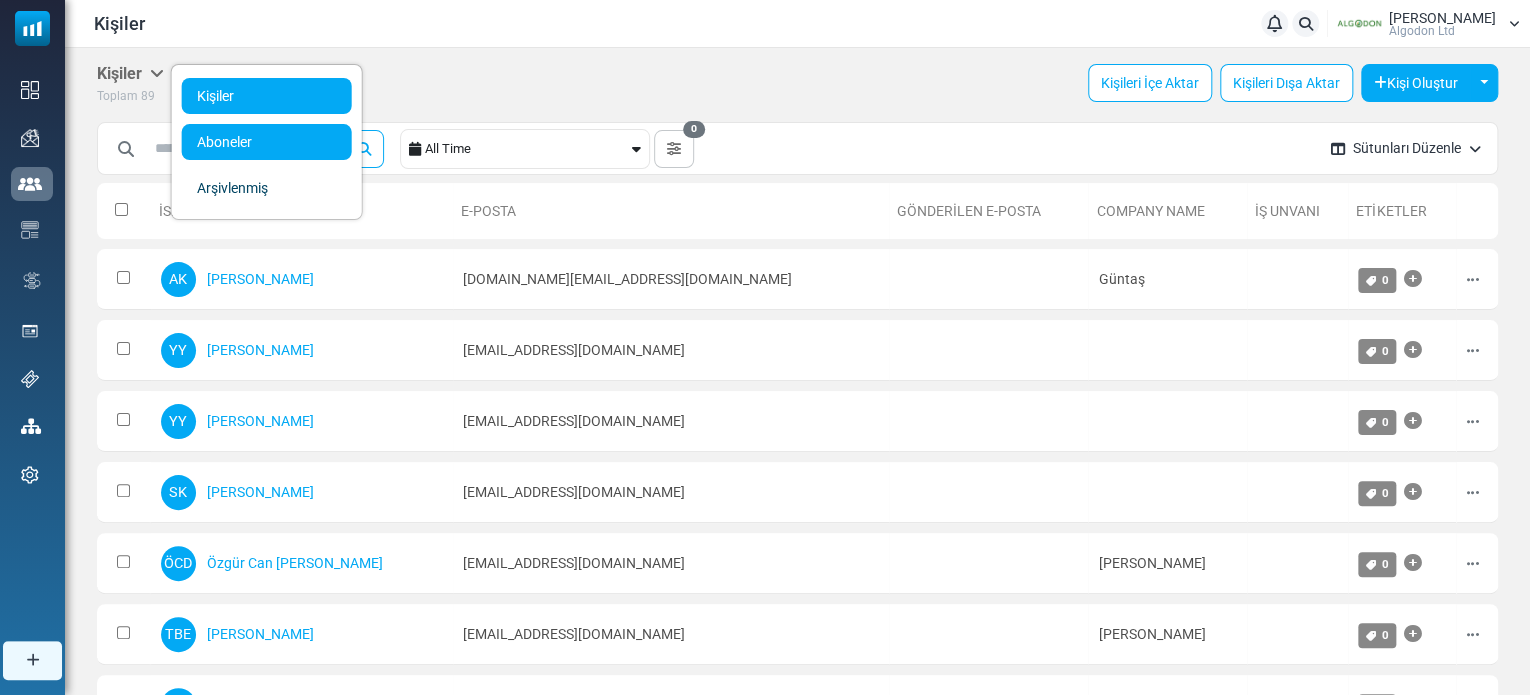
click at [204, 124] on link "Aboneler" at bounding box center [267, 142] width 170 height 36
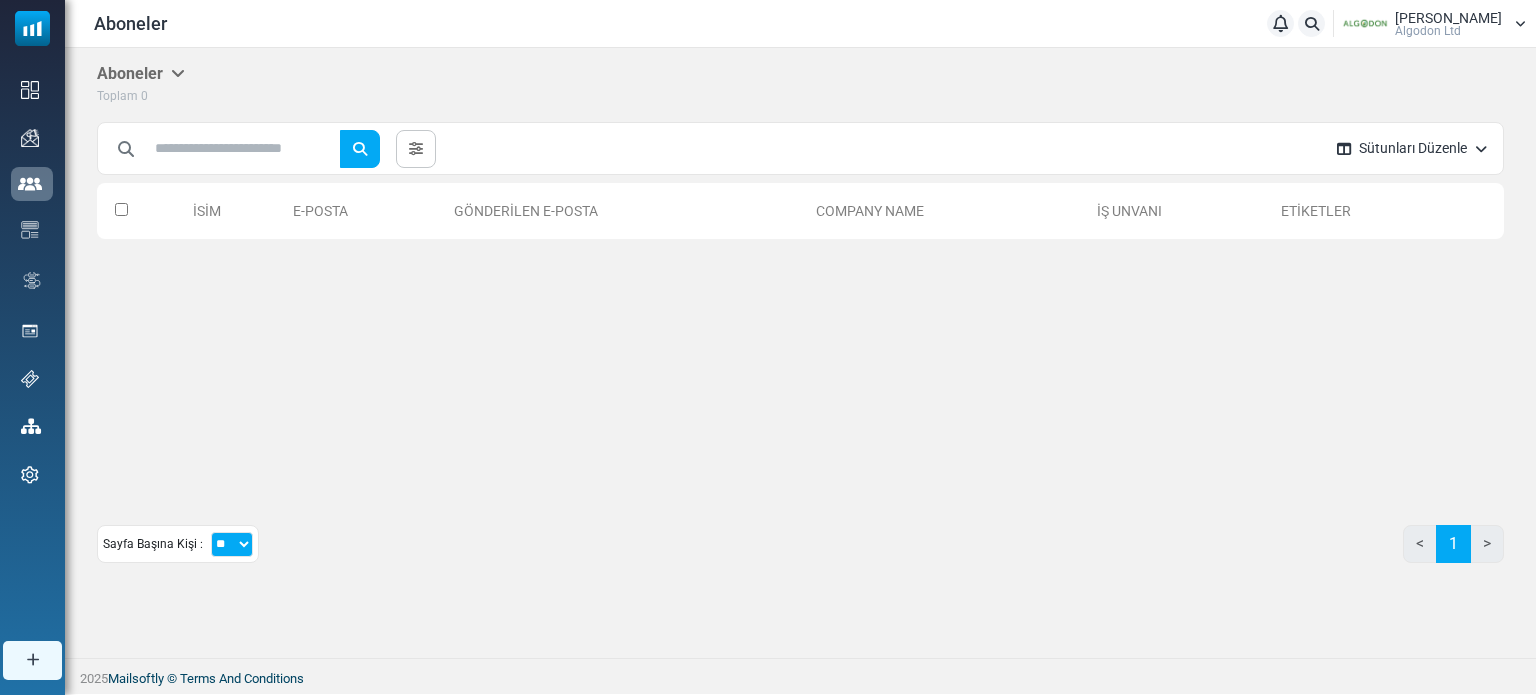
click at [170, 75] on h5 "Aboneler" at bounding box center [141, 73] width 88 height 19
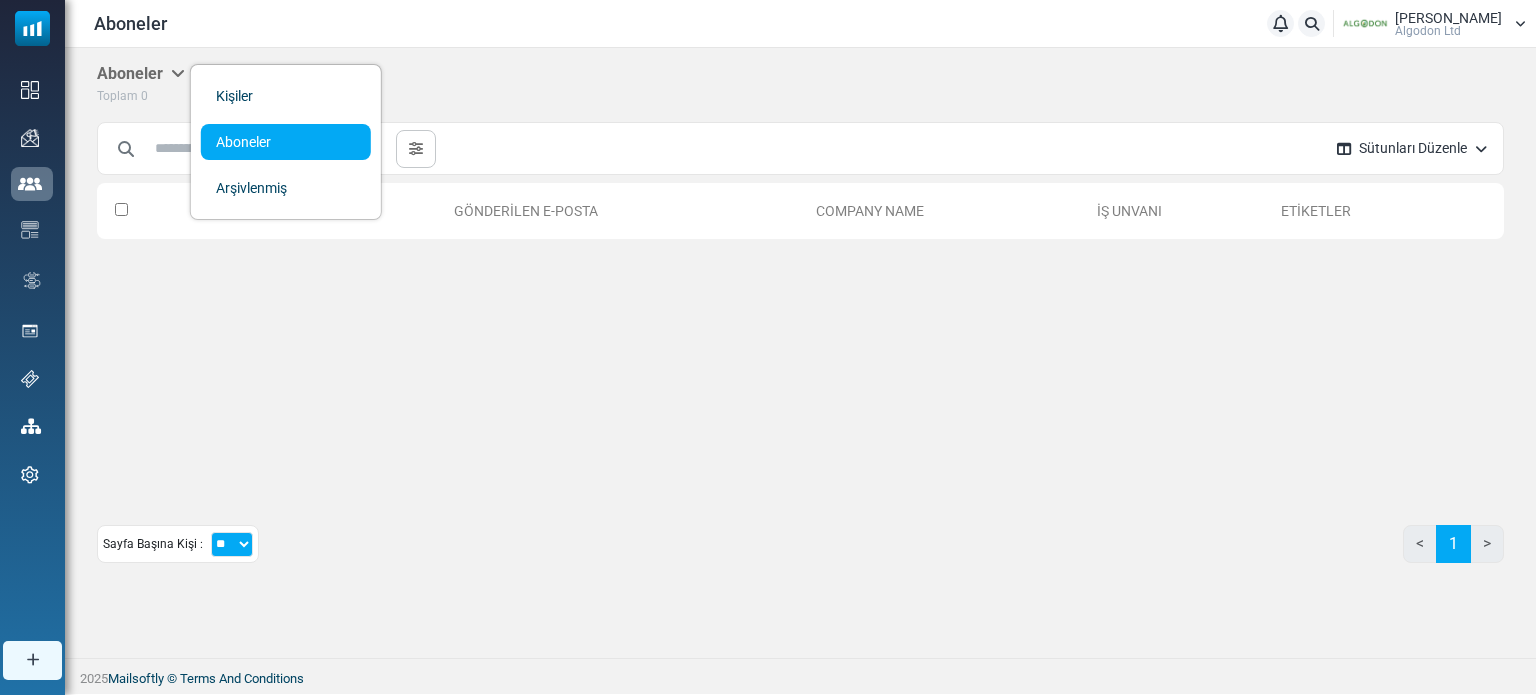
click at [170, 75] on h5 "Aboneler" at bounding box center [141, 73] width 88 height 19
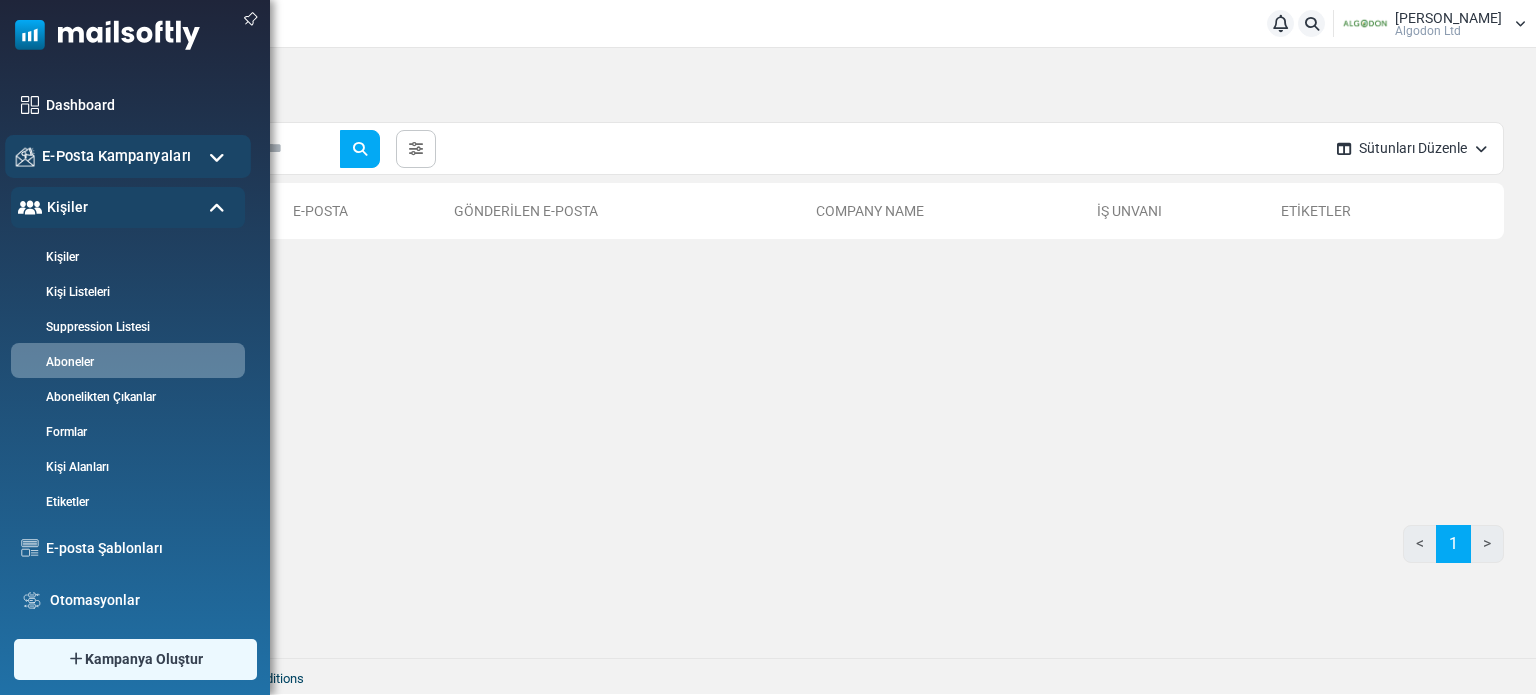
click at [106, 168] on div "E-Posta Kampanyaları" at bounding box center [128, 156] width 246 height 43
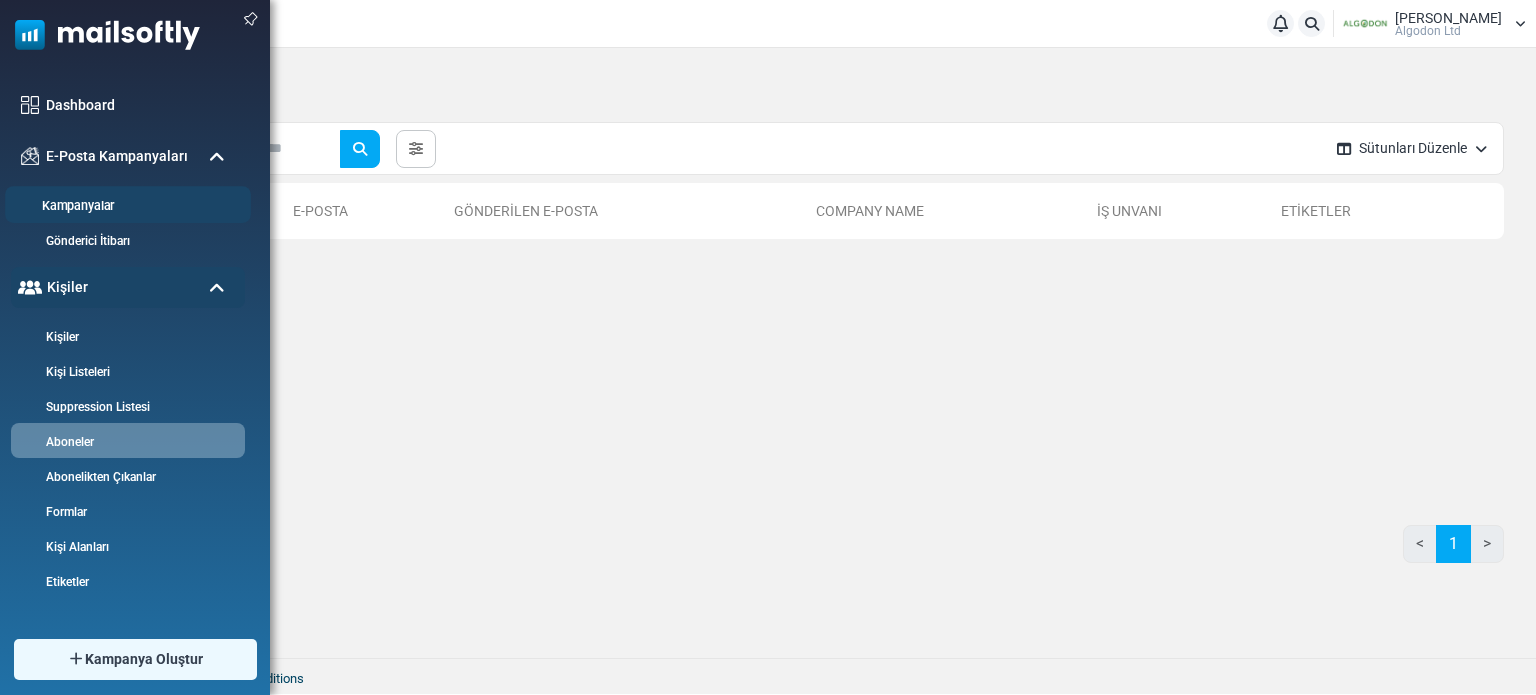
click at [110, 197] on link "Kampanyalar" at bounding box center [125, 206] width 240 height 19
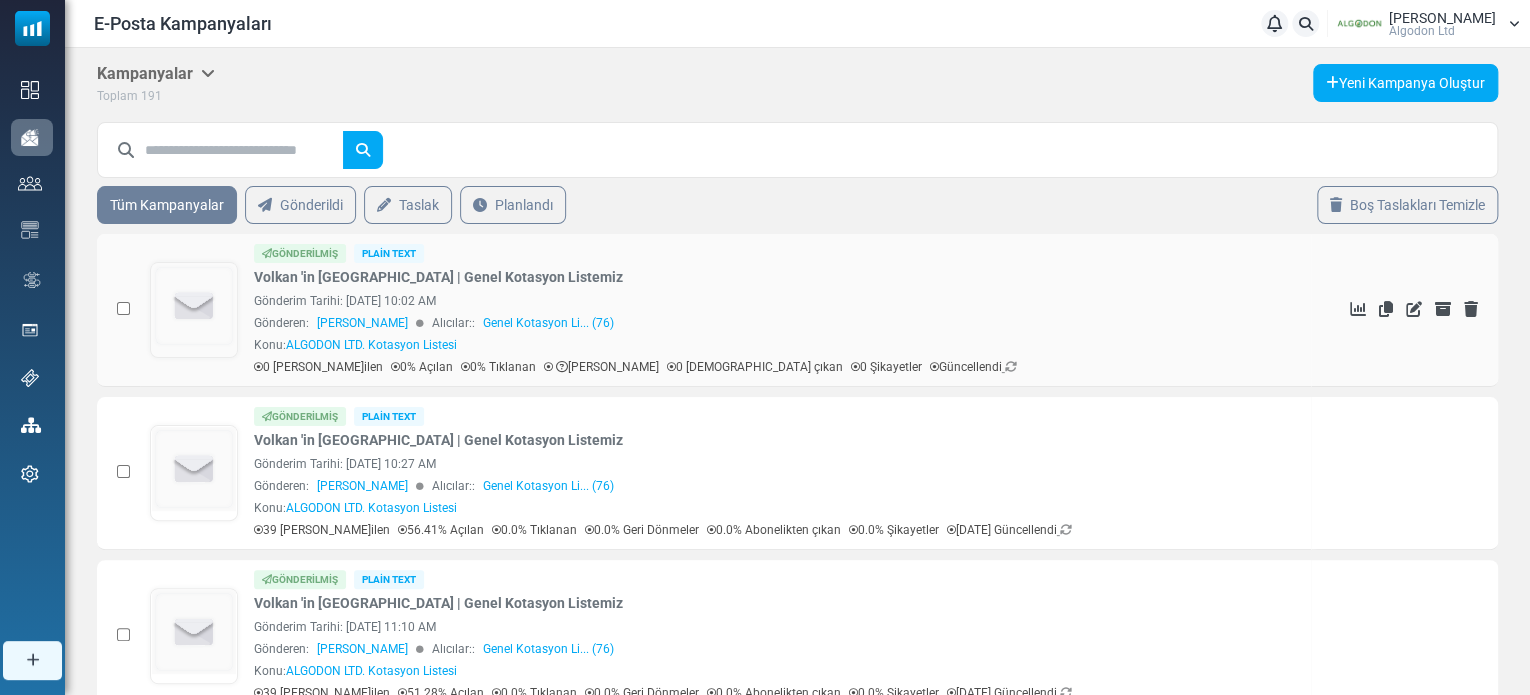
click at [540, 316] on link "Genel Kotasyon Li... (76)" at bounding box center [548, 323] width 131 height 18
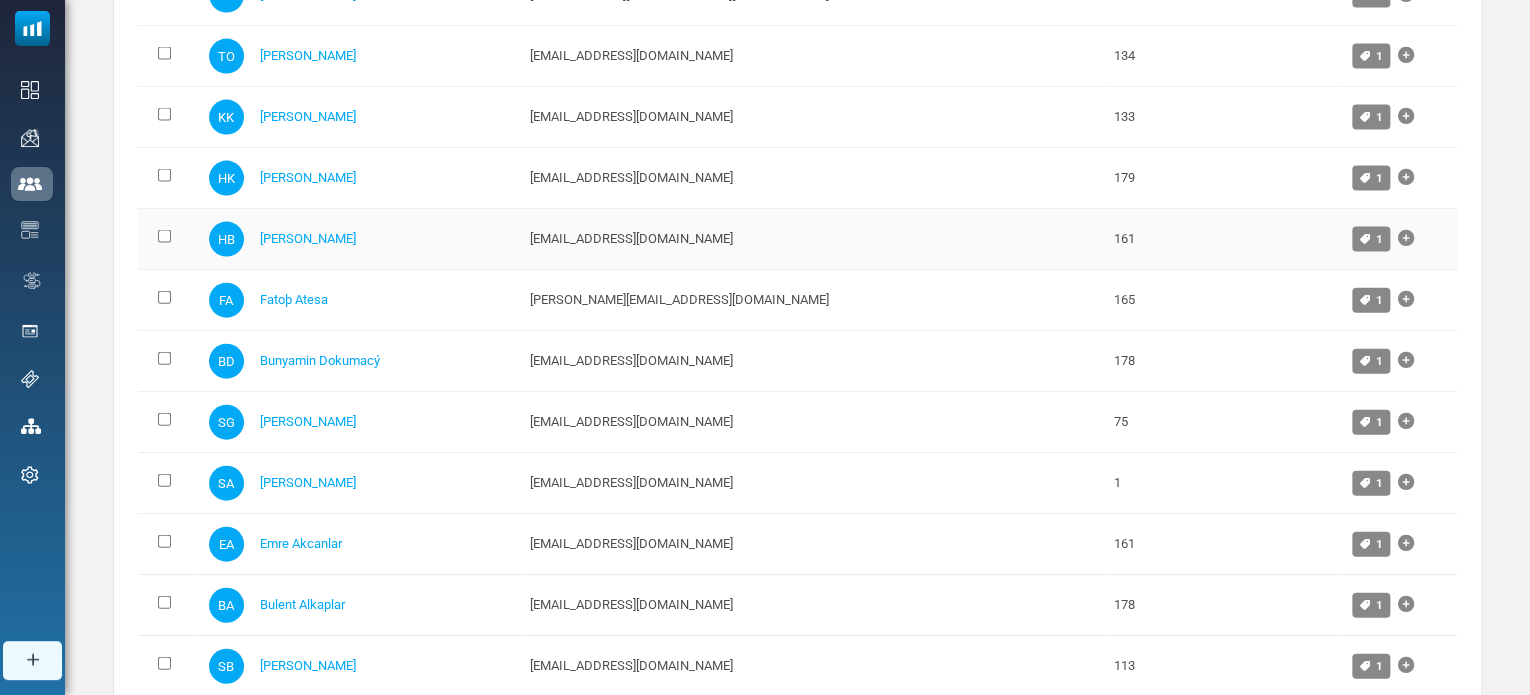
scroll to position [2166, 0]
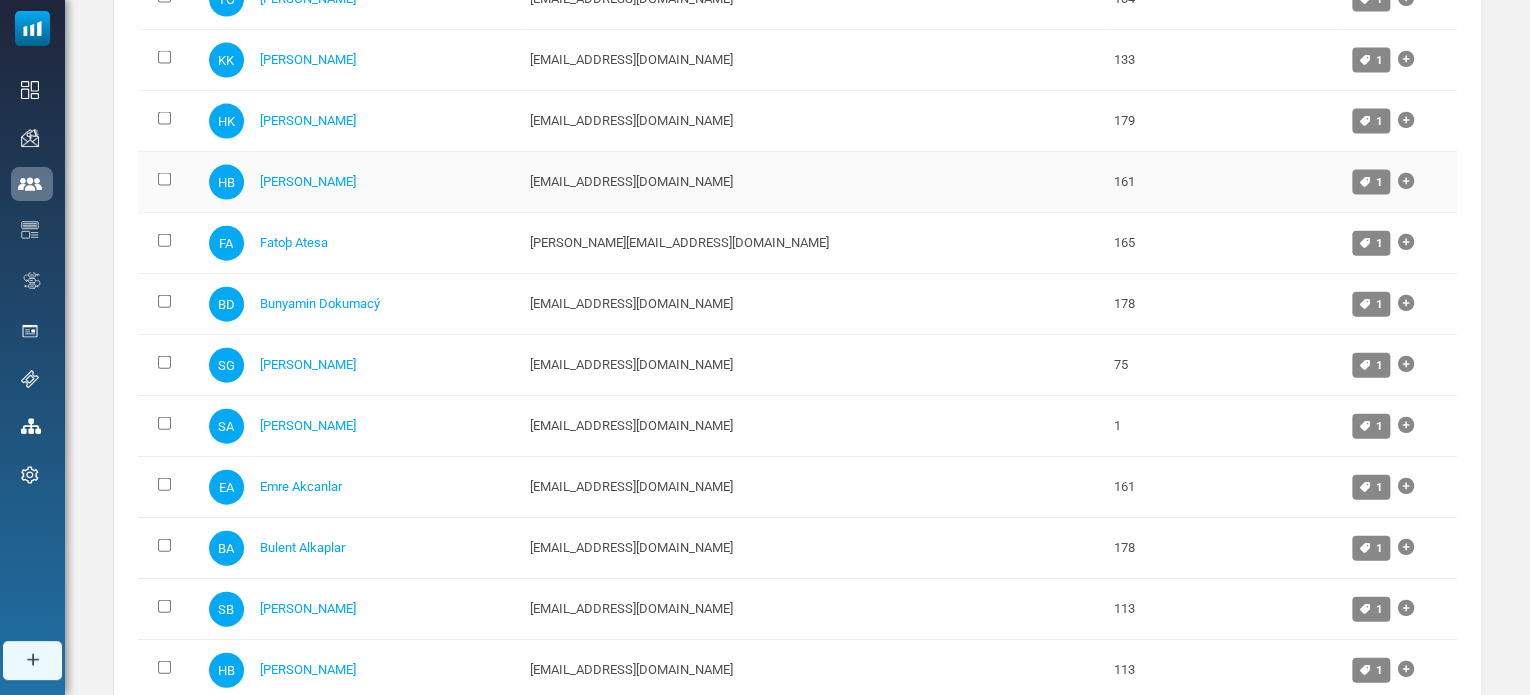
drag, startPoint x: 290, startPoint y: 171, endPoint x: 232, endPoint y: 179, distance: 58.5
click at [232, 178] on span "HB" at bounding box center [226, 182] width 35 height 35
click at [279, 174] on link "[PERSON_NAME]" at bounding box center [308, 181] width 96 height 15
click at [172, 171] on td at bounding box center [168, 182] width 61 height 61
click at [311, 235] on link "Fatoþ Atesa" at bounding box center [294, 242] width 68 height 15
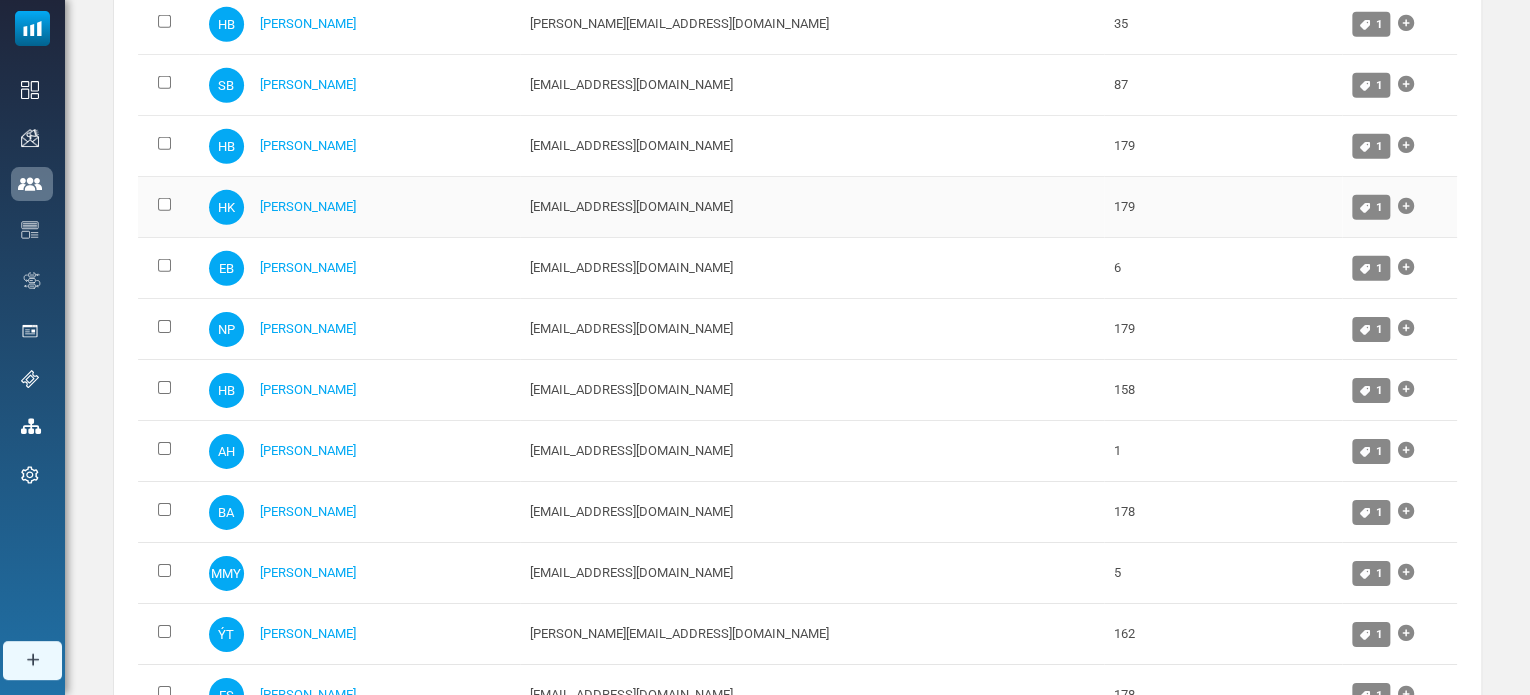
scroll to position [3165, 0]
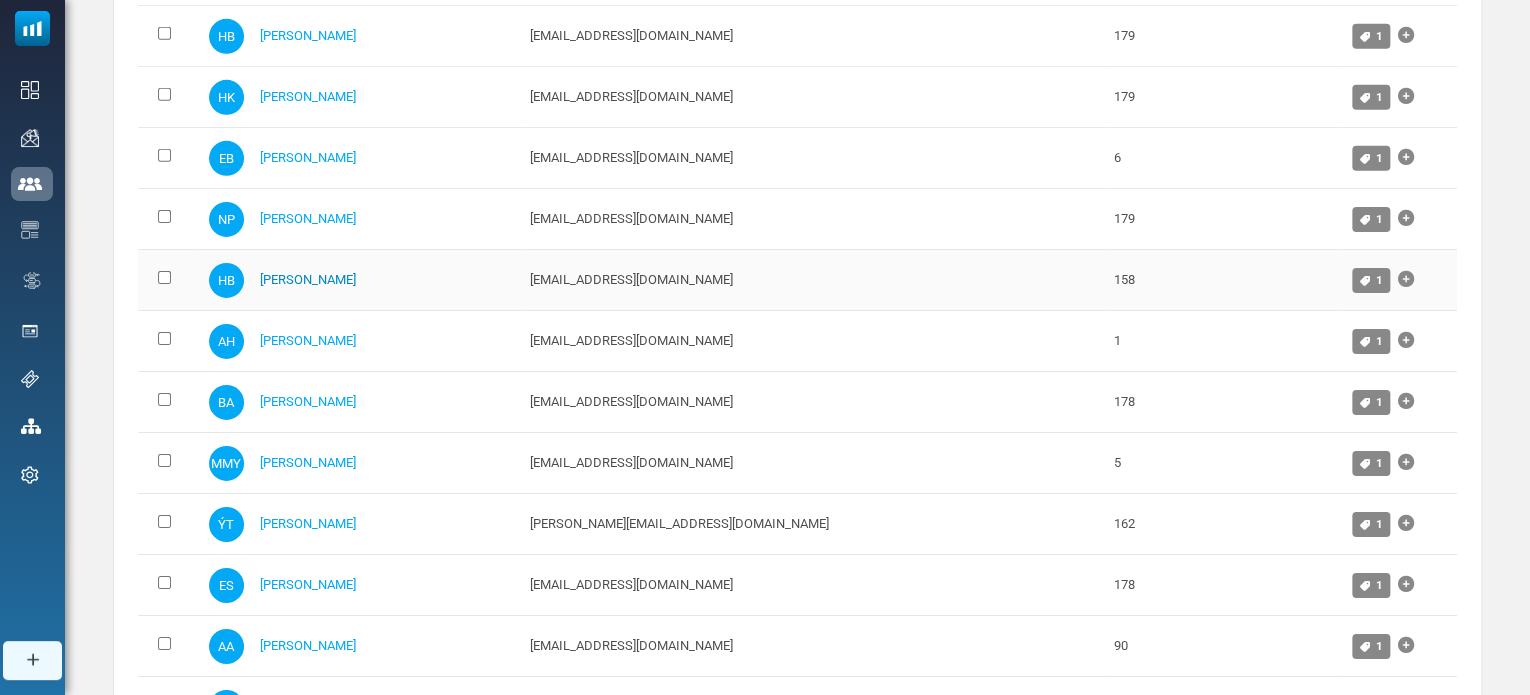
click at [329, 272] on link "Huseyin Bey" at bounding box center [308, 279] width 96 height 15
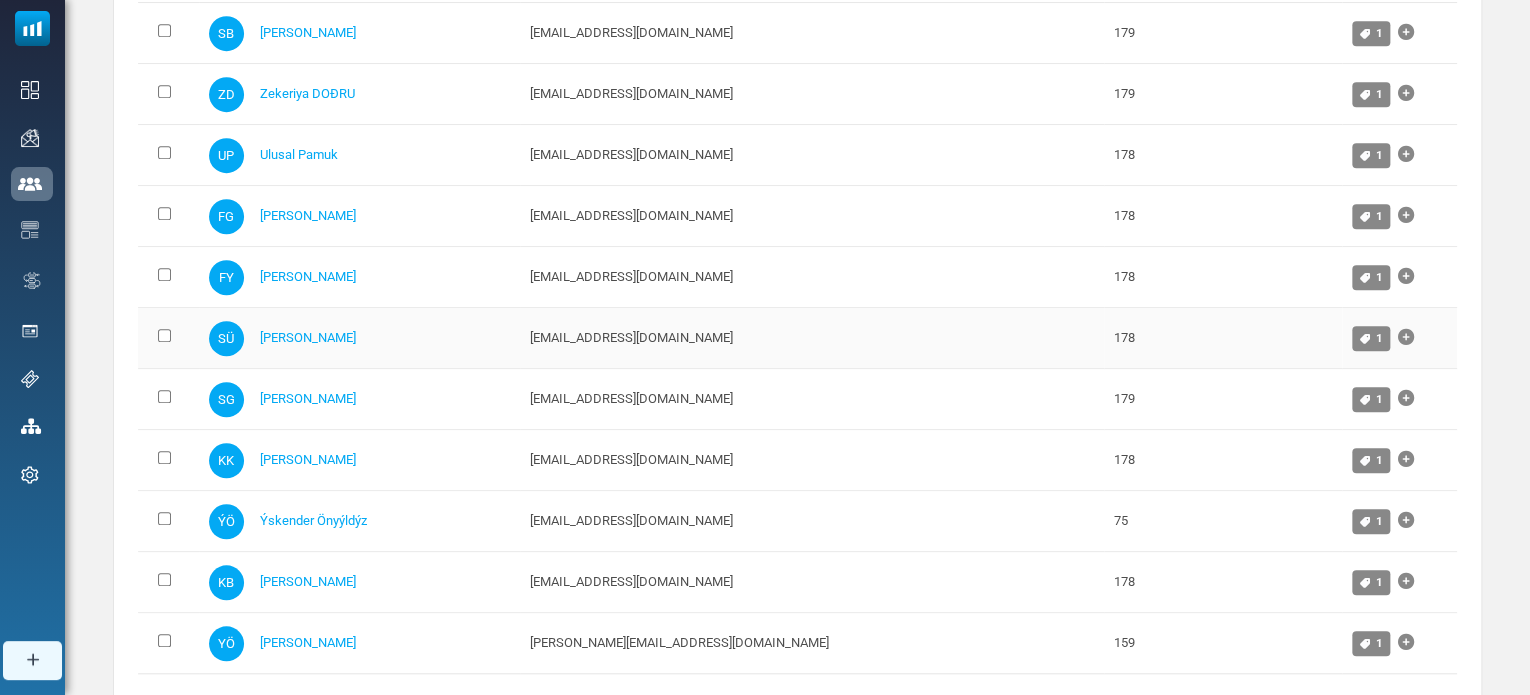
scroll to position [4499, 0]
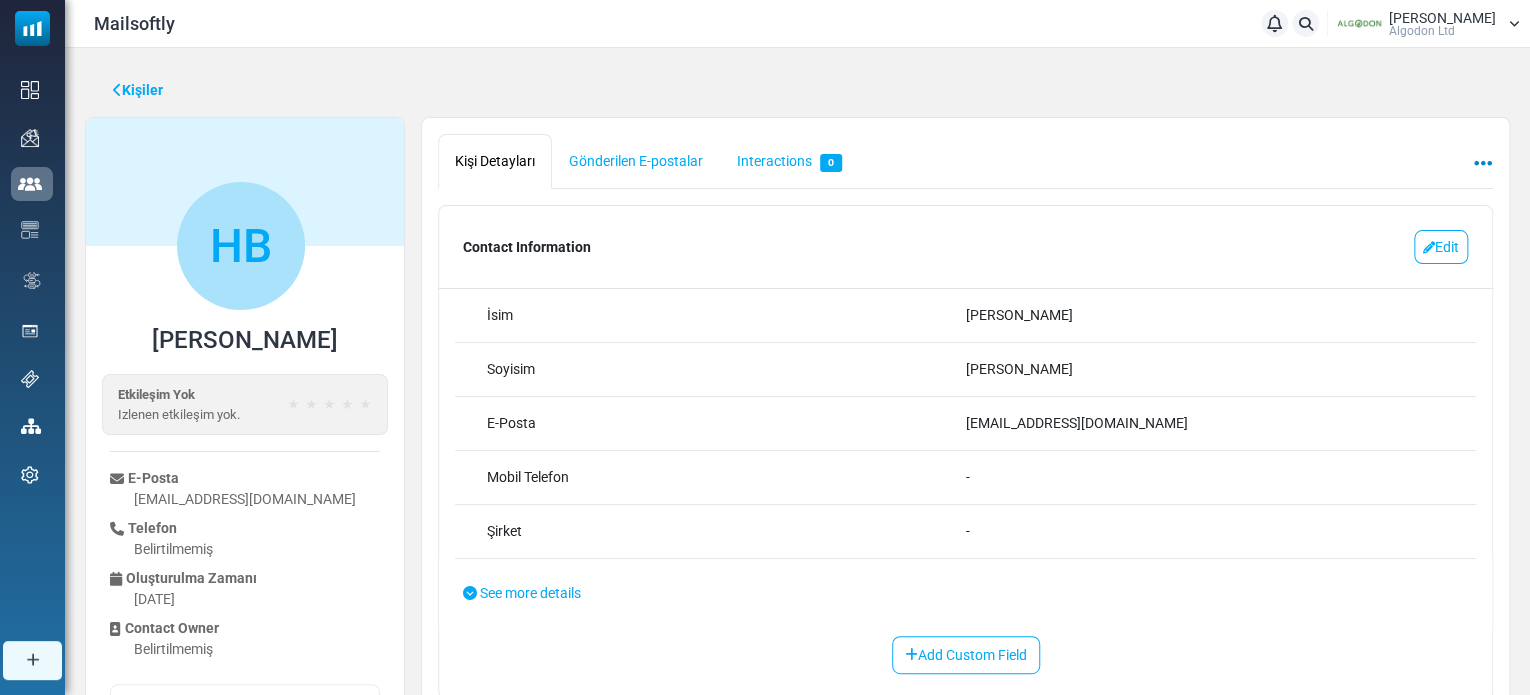
click at [1477, 163] on icon at bounding box center [1483, 163] width 18 height 1
click at [1364, 209] on link "Kaldır" at bounding box center [1397, 210] width 170 height 36
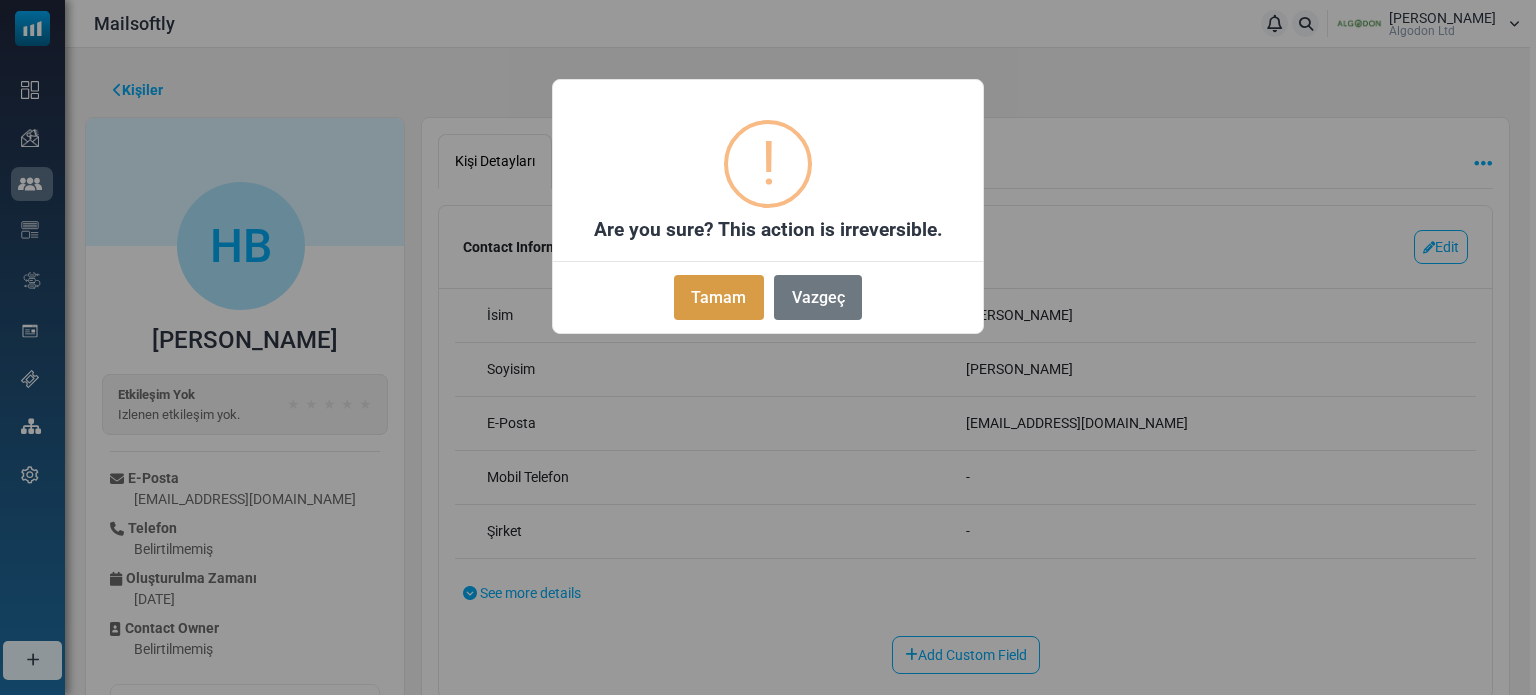
click at [748, 296] on button "Tamam" at bounding box center [719, 297] width 90 height 45
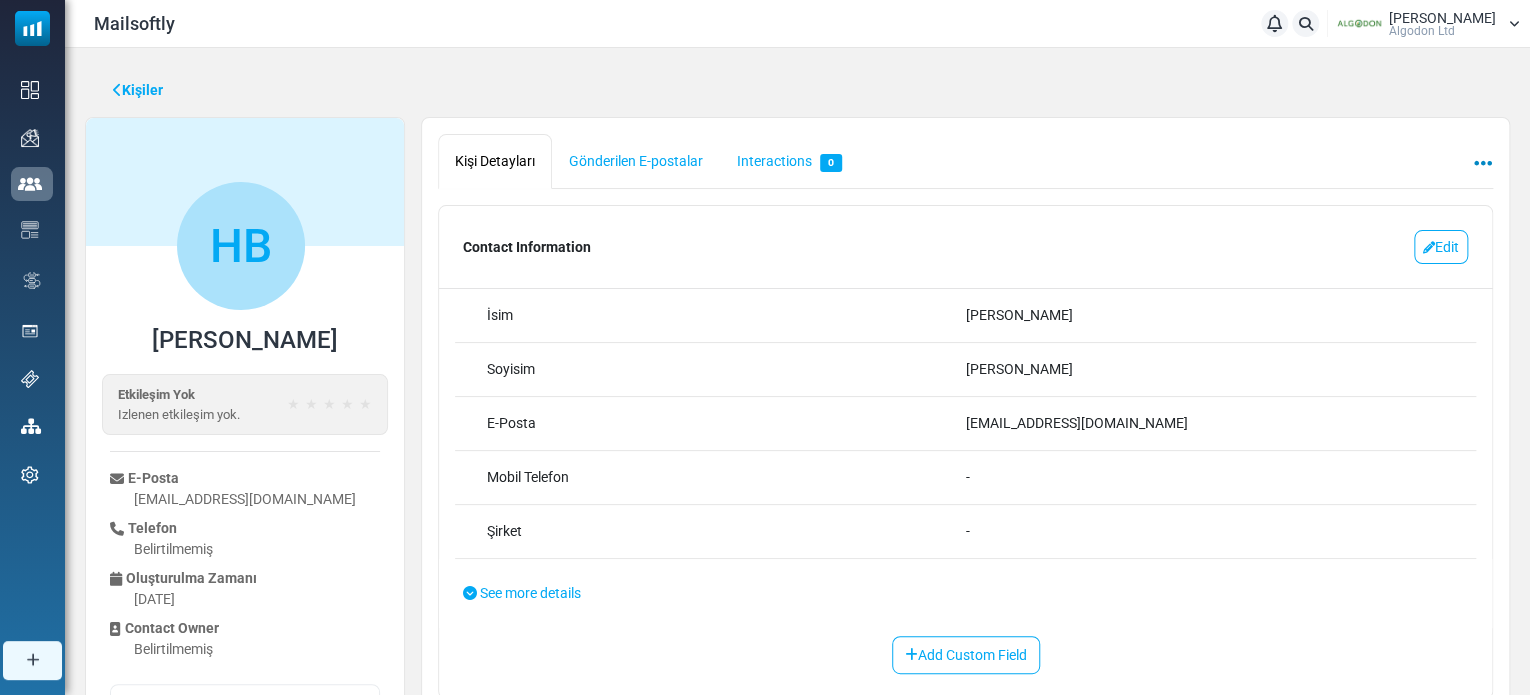
click at [1484, 163] on icon at bounding box center [1483, 163] width 18 height 1
click at [1394, 203] on link "Kaldır" at bounding box center [1397, 210] width 170 height 36
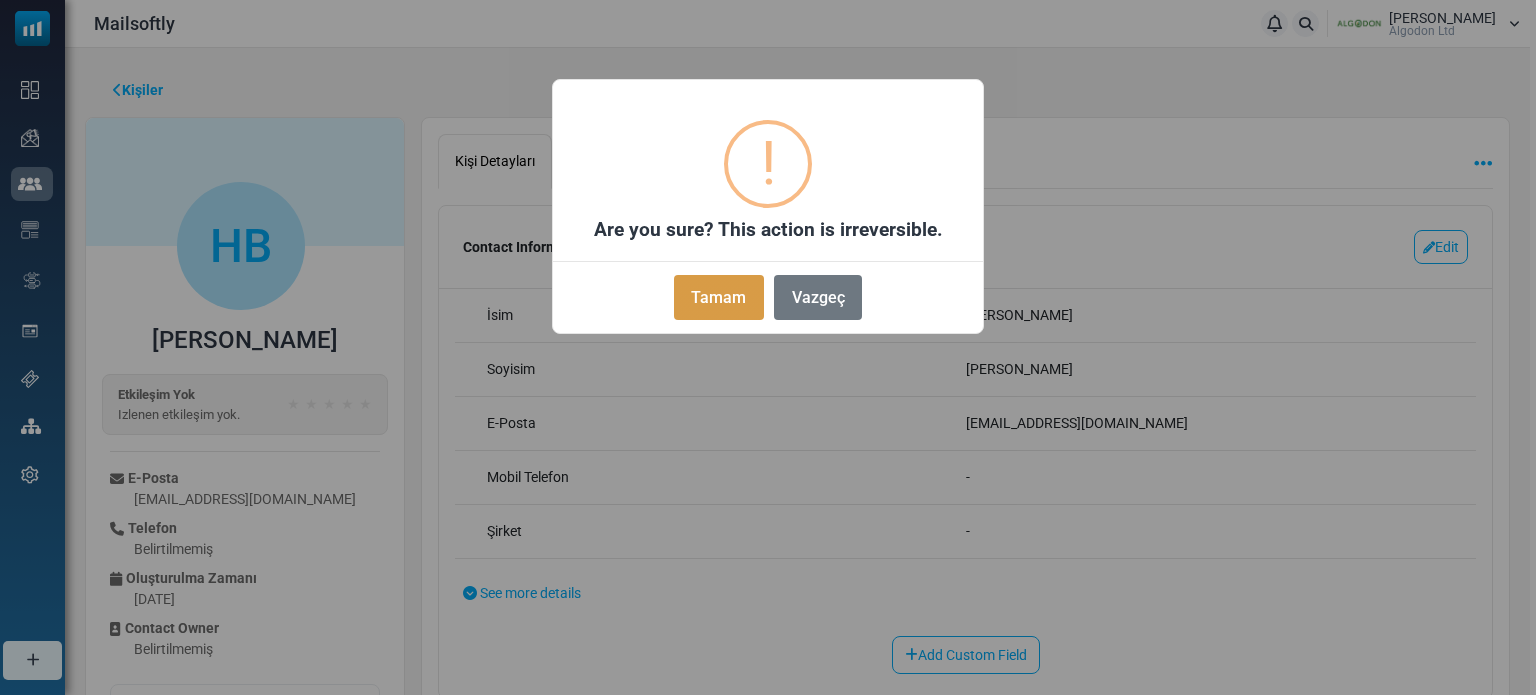
click at [756, 295] on button "Tamam" at bounding box center [719, 297] width 90 height 45
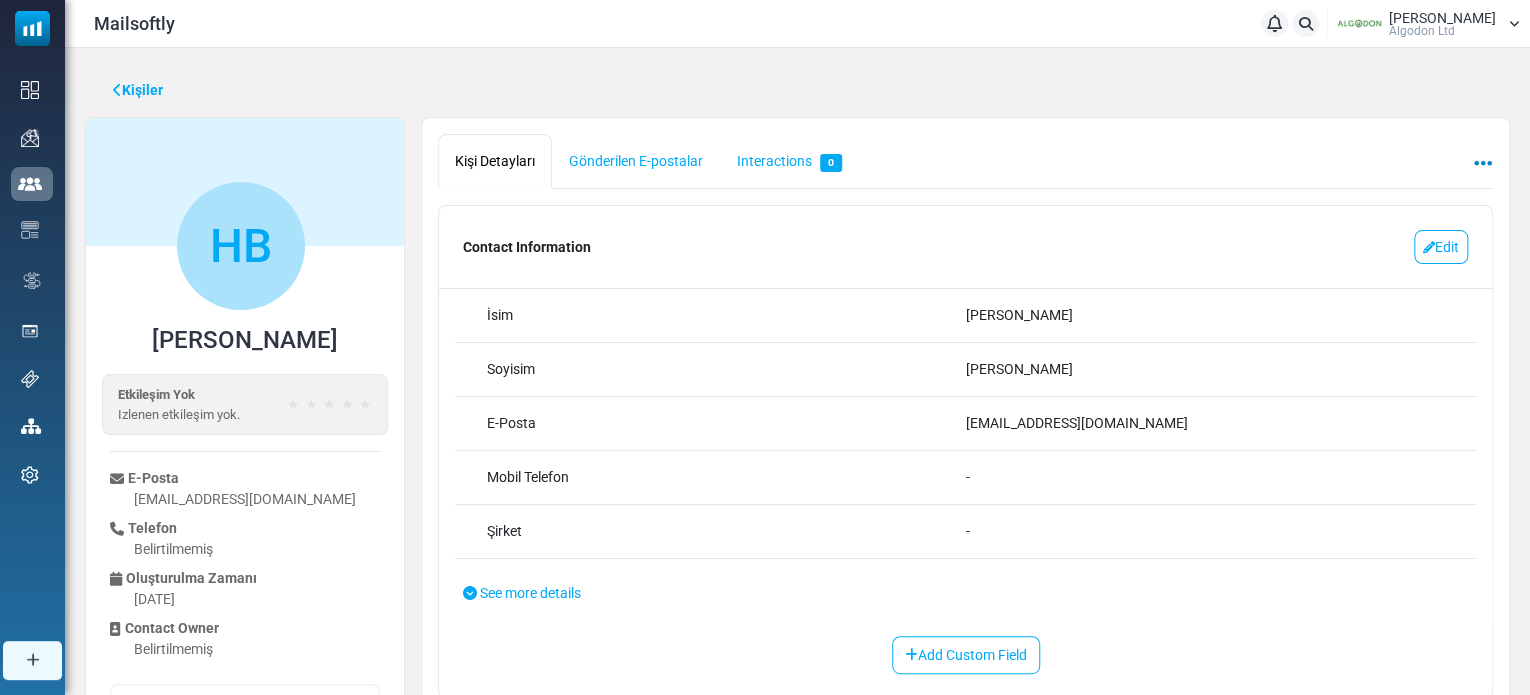
click at [1484, 163] on icon at bounding box center [1483, 163] width 18 height 1
click at [1378, 195] on link "Kaldır" at bounding box center [1397, 210] width 170 height 36
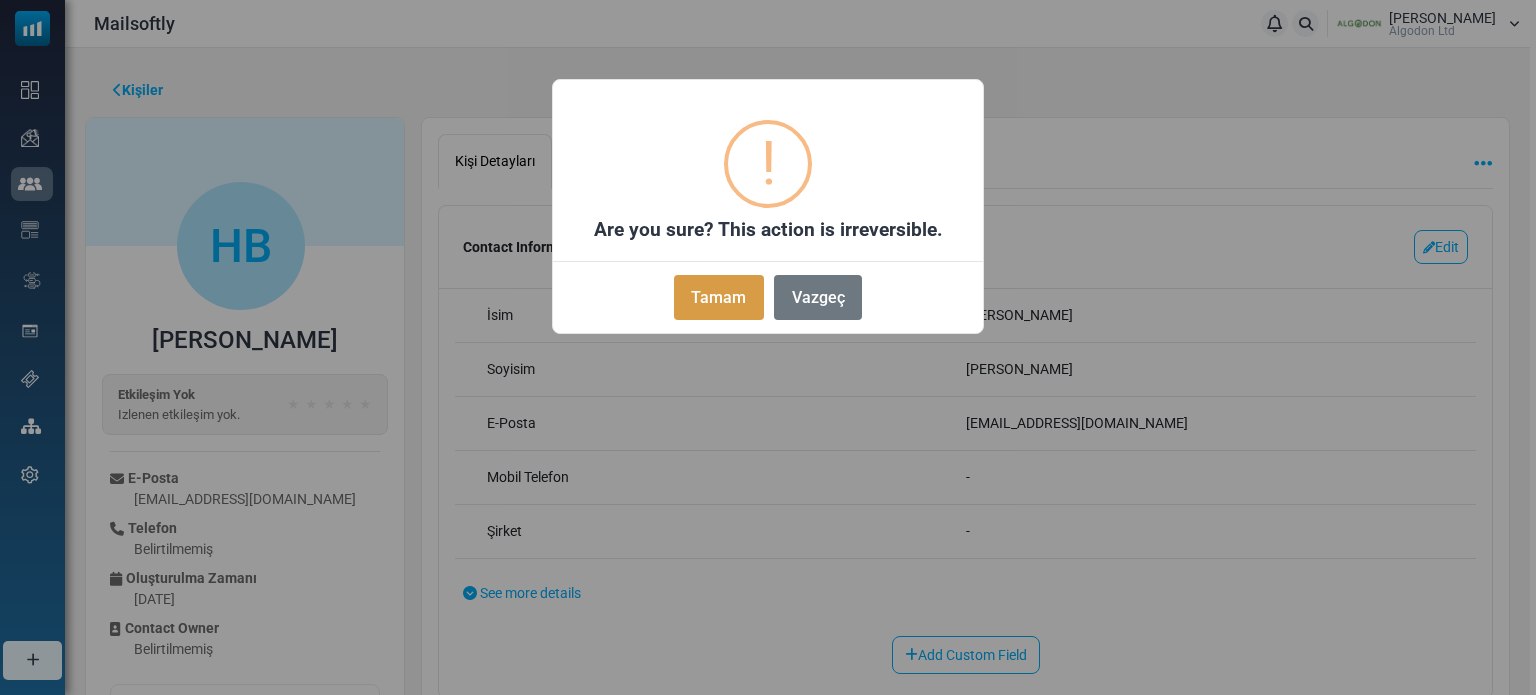
click at [725, 305] on button "Tamam" at bounding box center [719, 297] width 90 height 45
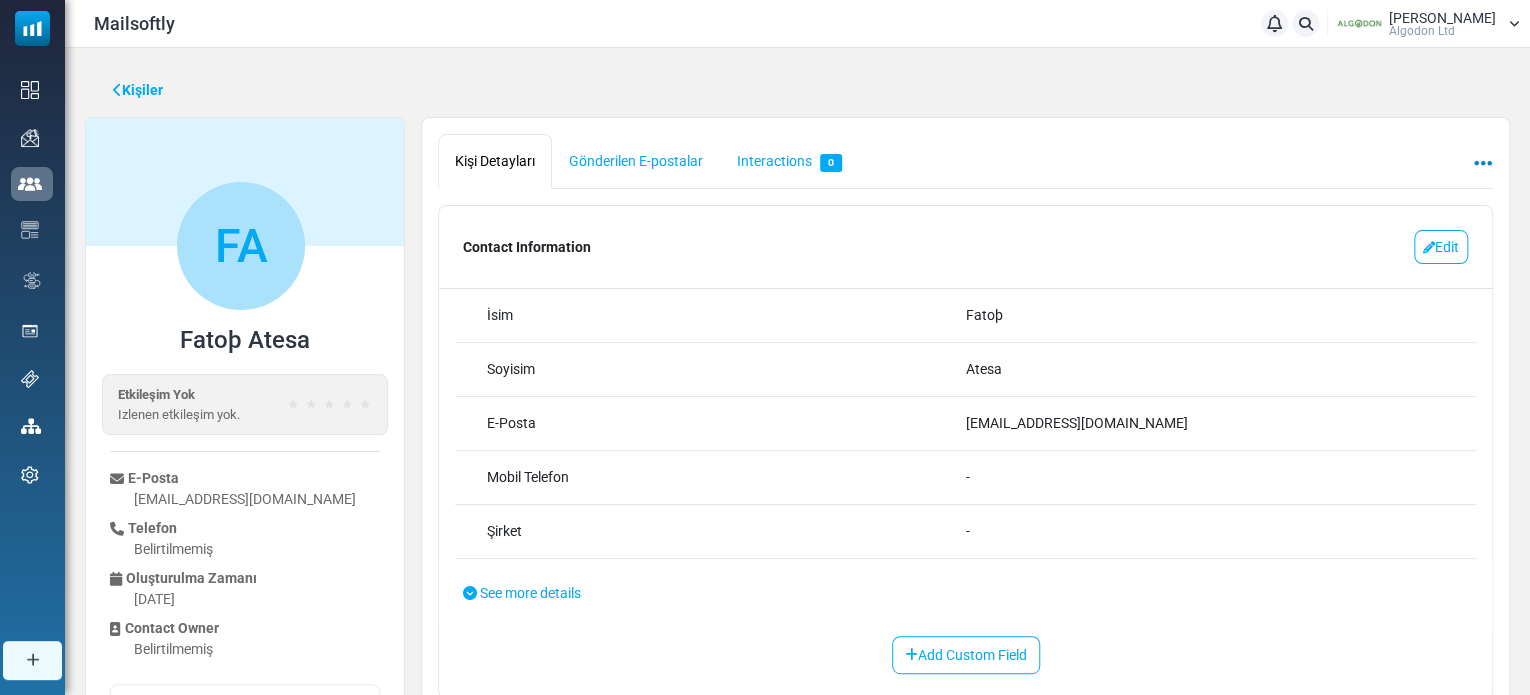
click at [1488, 163] on icon at bounding box center [1483, 163] width 18 height 1
click at [1444, 196] on link "Kaldır" at bounding box center [1397, 210] width 170 height 36
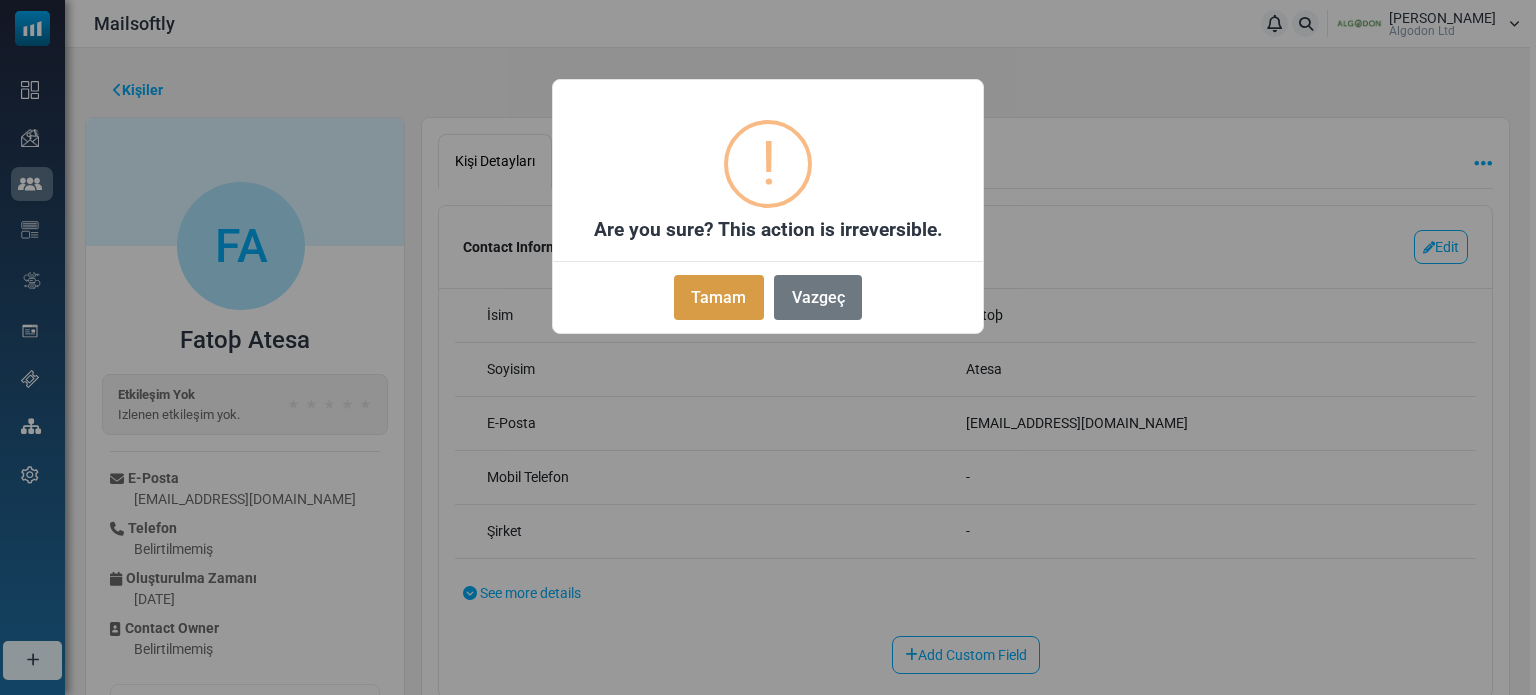
click at [708, 302] on button "Tamam" at bounding box center [719, 297] width 90 height 45
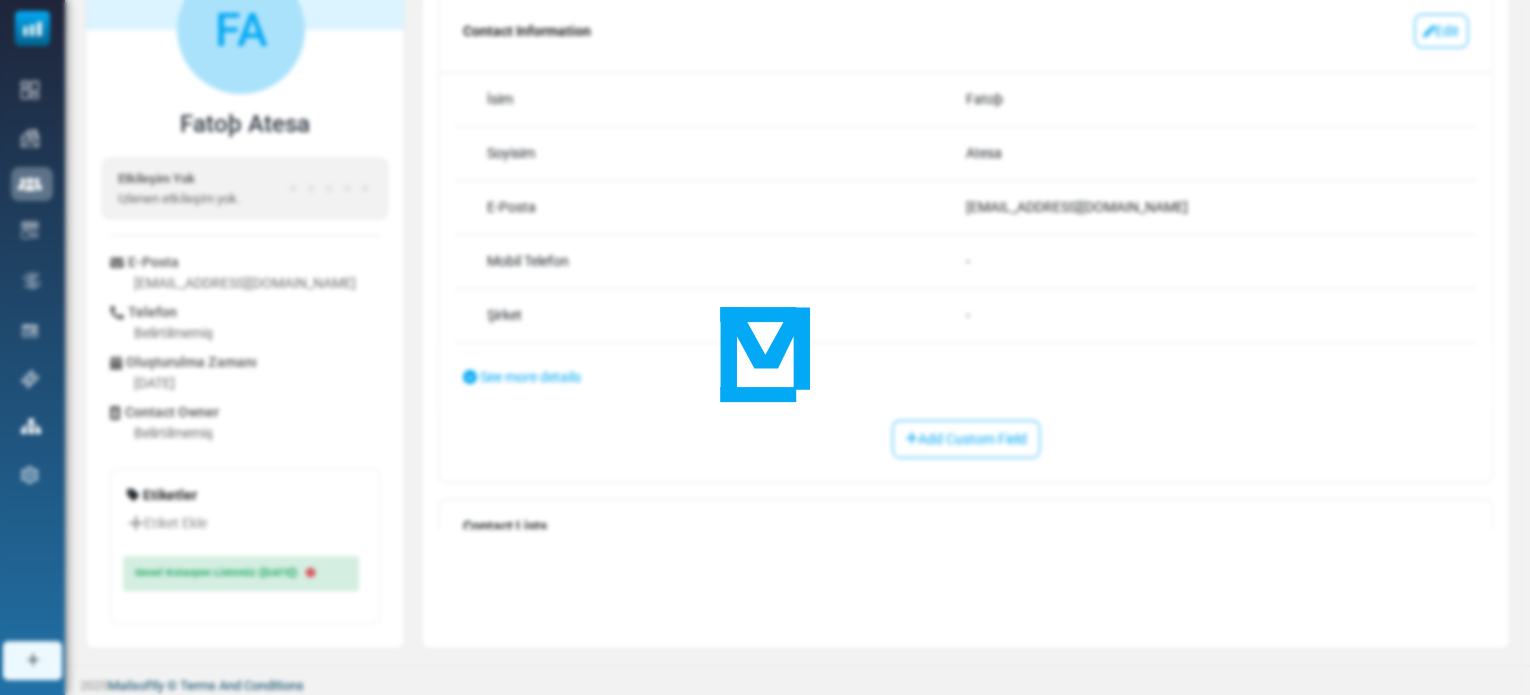
scroll to position [218, 0]
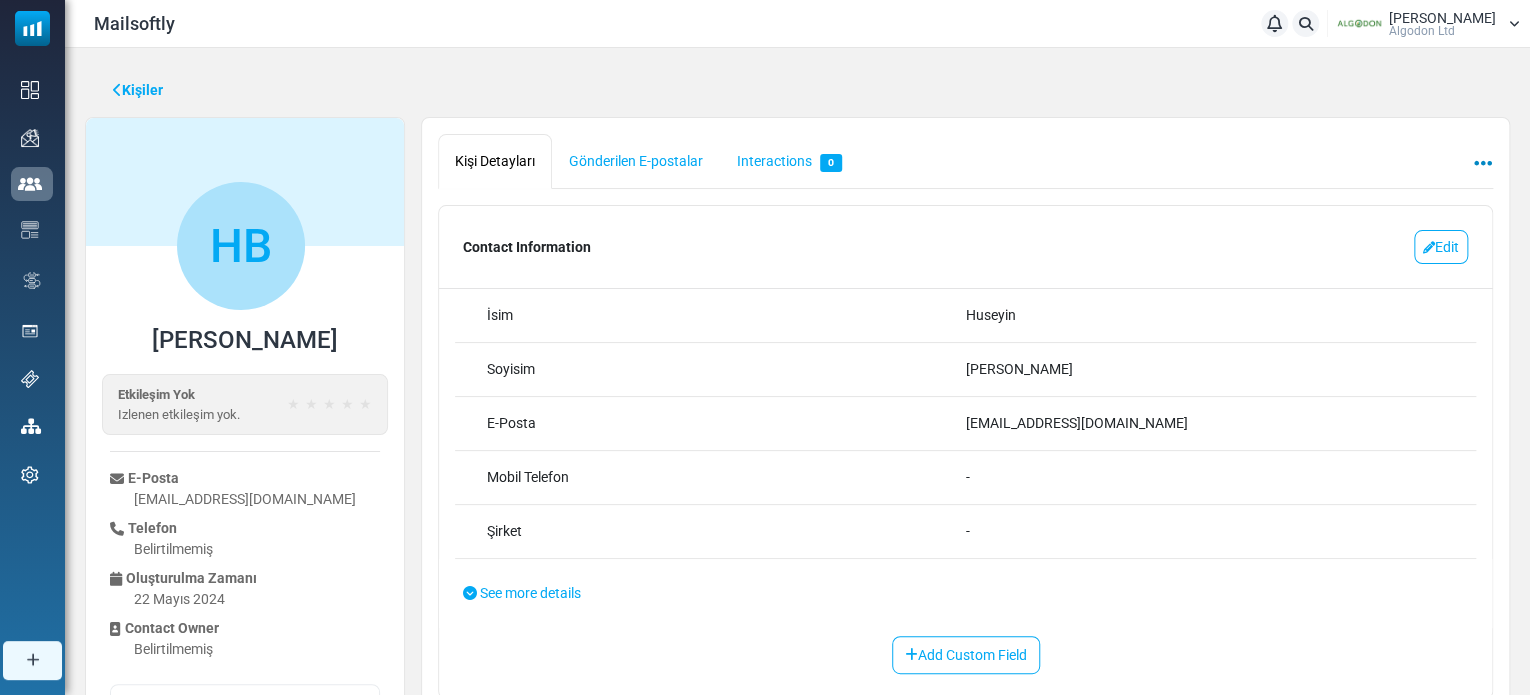
click at [1480, 163] on icon at bounding box center [1483, 163] width 18 height 1
click at [1390, 200] on link "Kaldır" at bounding box center [1397, 210] width 170 height 36
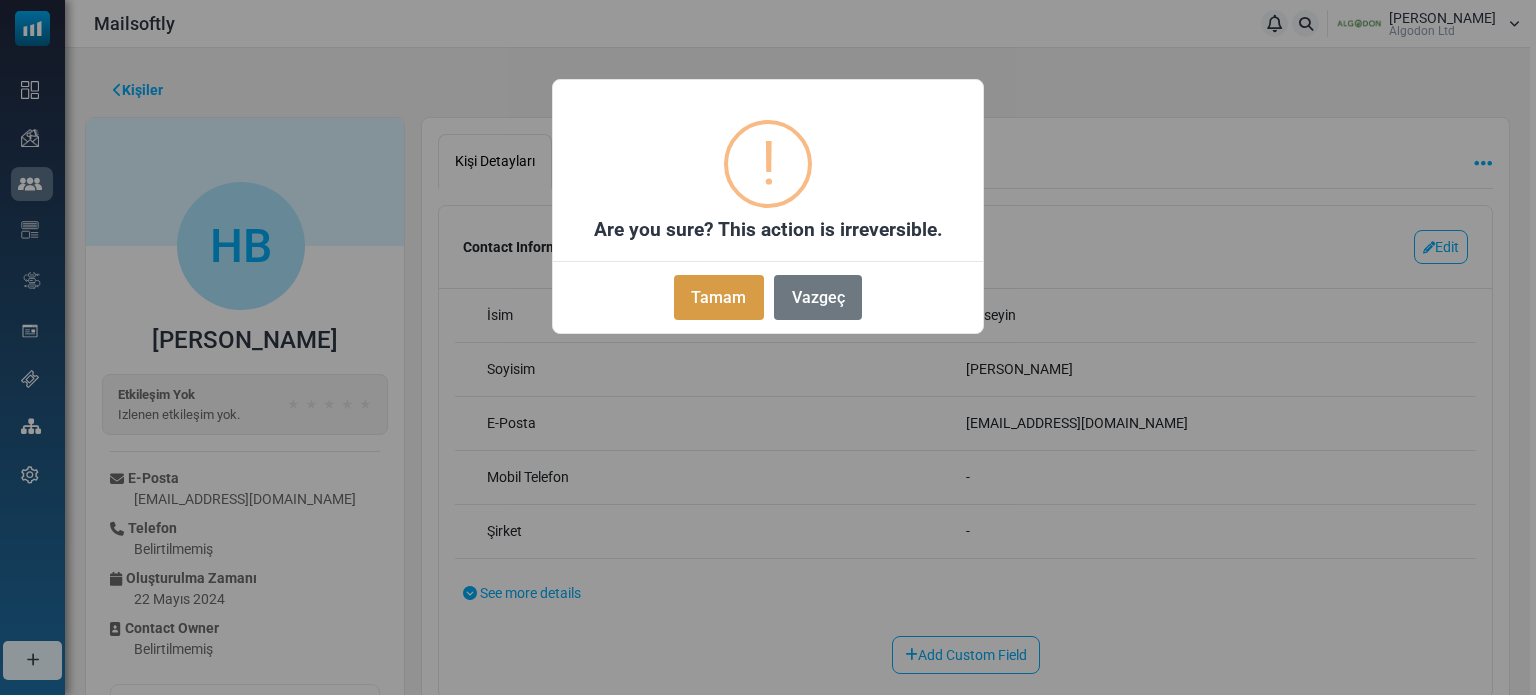
click at [744, 310] on button "Tamam" at bounding box center [719, 297] width 90 height 45
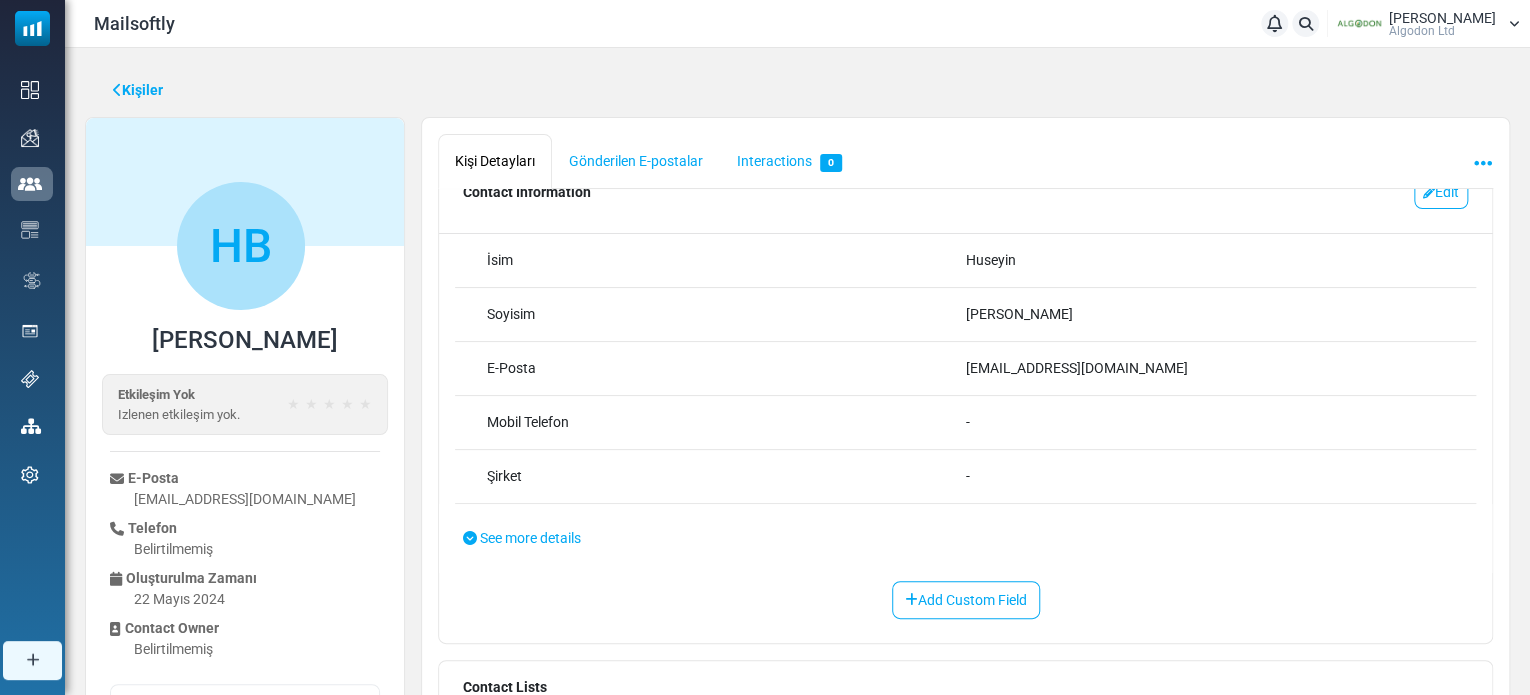
scroll to position [163, 0]
